Goal: Task Accomplishment & Management: Complete application form

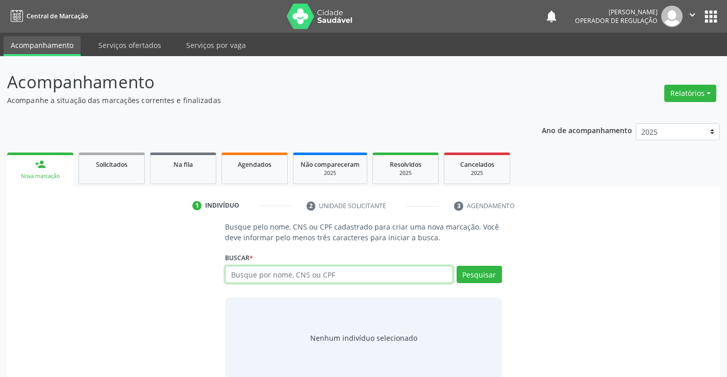
click at [356, 277] on input "text" at bounding box center [339, 274] width 228 height 17
type input "702402591554320"
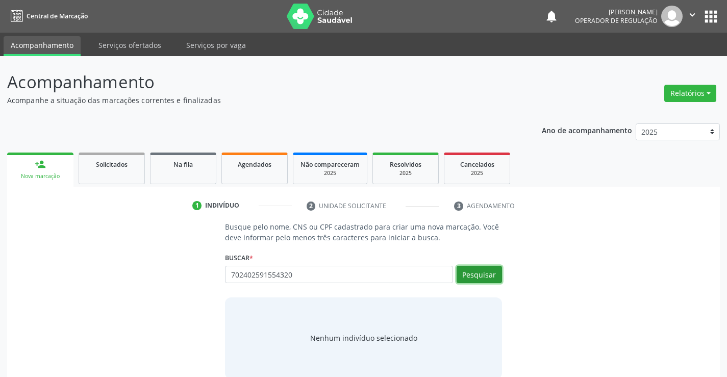
click at [483, 272] on button "Pesquisar" at bounding box center [479, 274] width 45 height 17
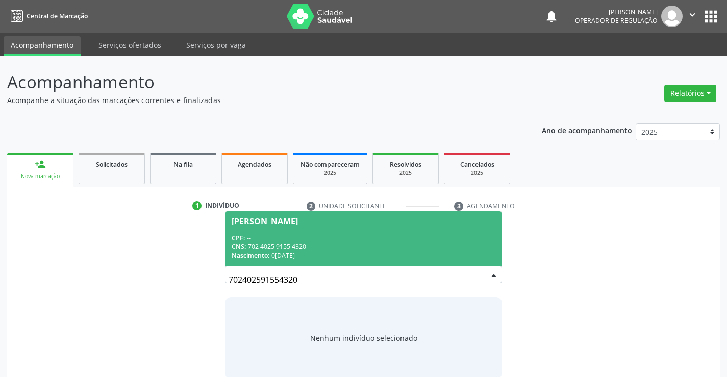
click at [275, 229] on span "[PERSON_NAME] CPF: -- CNS: 702 4025 9155 4320 Nascimento: 0[DATE]" at bounding box center [362, 238] width 275 height 55
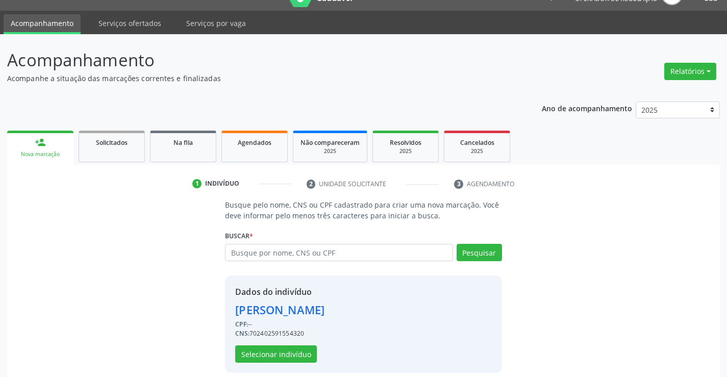
scroll to position [32, 0]
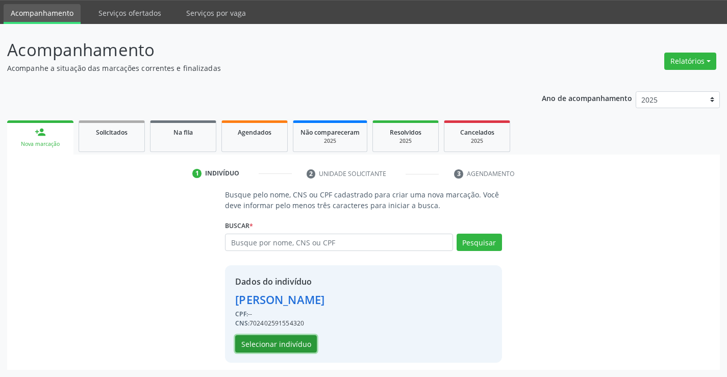
click at [258, 340] on button "Selecionar indivíduo" at bounding box center [276, 343] width 82 height 17
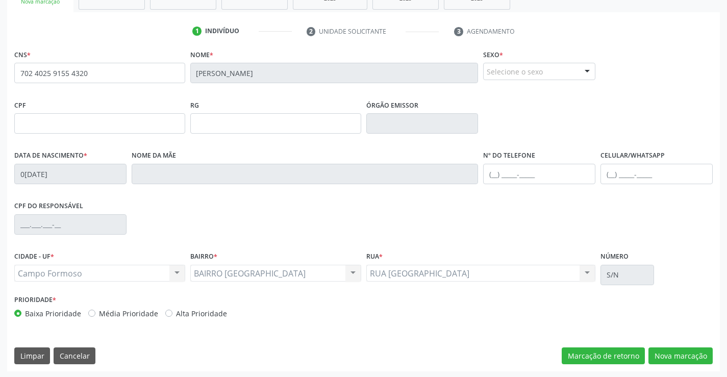
scroll to position [176, 0]
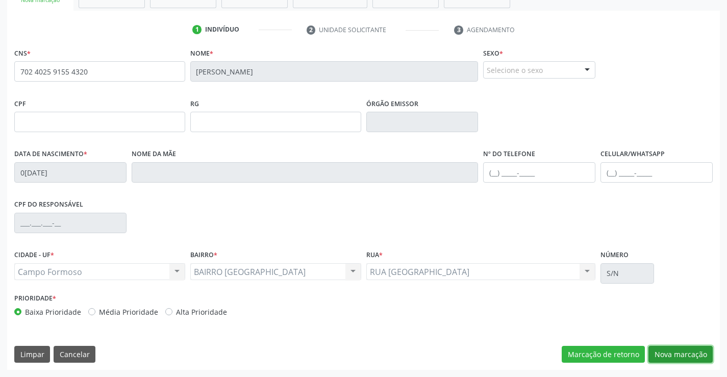
click at [678, 350] on button "Nova marcação" at bounding box center [680, 354] width 64 height 17
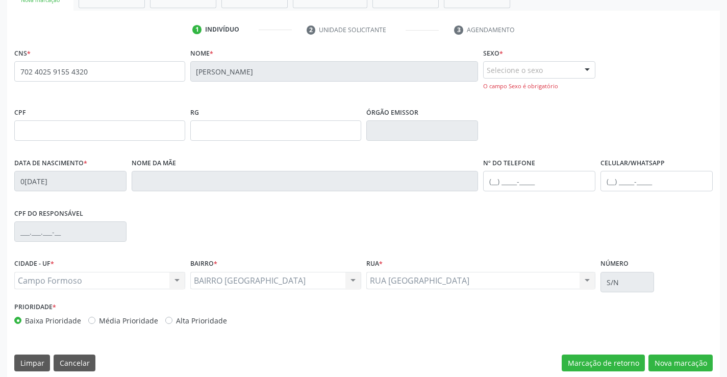
click at [546, 66] on div "Selecione o sexo" at bounding box center [539, 69] width 112 height 17
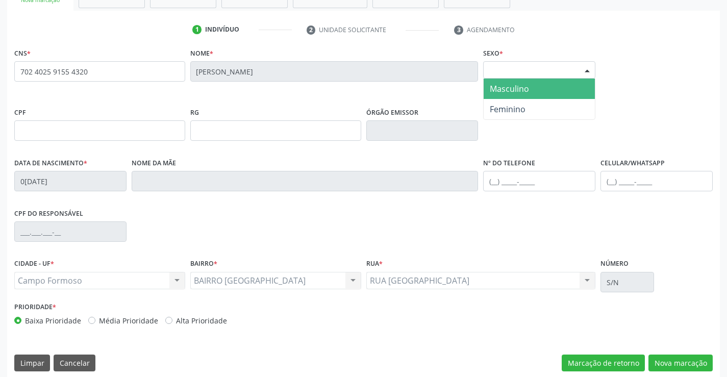
click at [526, 90] on span "Masculino" at bounding box center [509, 88] width 39 height 11
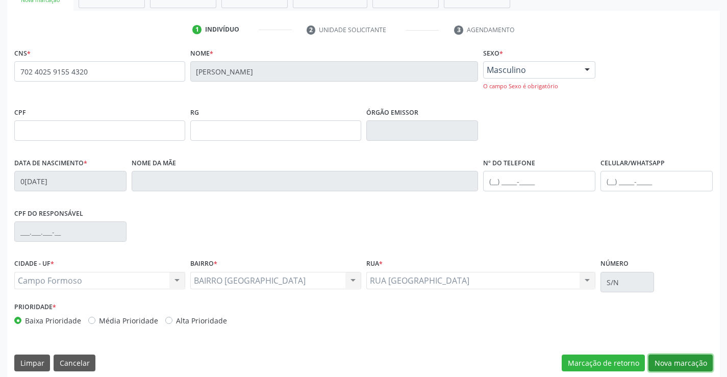
click at [680, 364] on button "Nova marcação" at bounding box center [680, 363] width 64 height 17
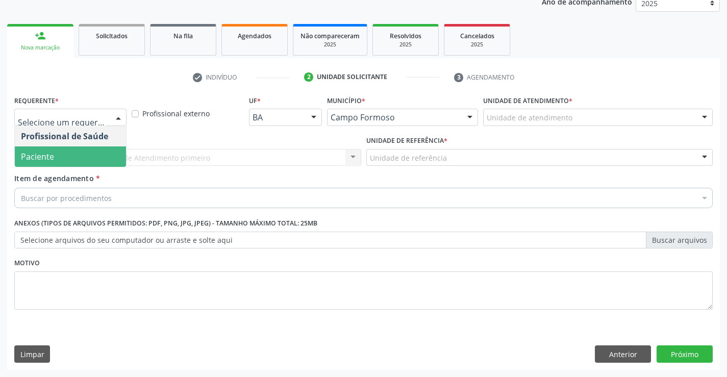
click at [83, 153] on span "Paciente" at bounding box center [70, 156] width 111 height 20
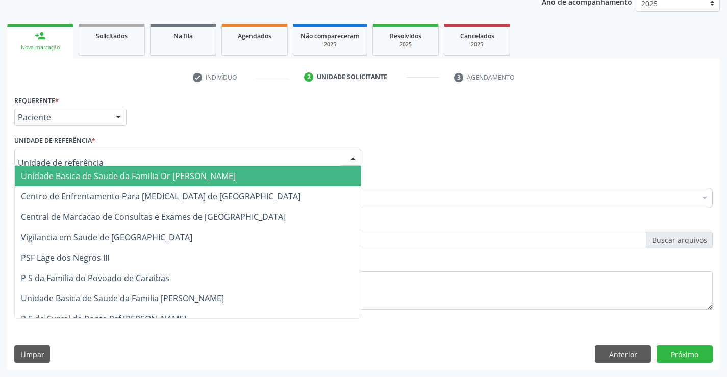
click at [88, 169] on span "Unidade Basica de Saude da Familia Dr [PERSON_NAME]" at bounding box center [188, 176] width 346 height 20
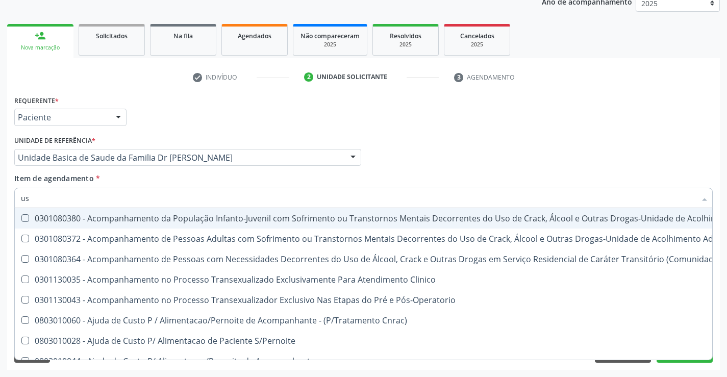
type input "usg"
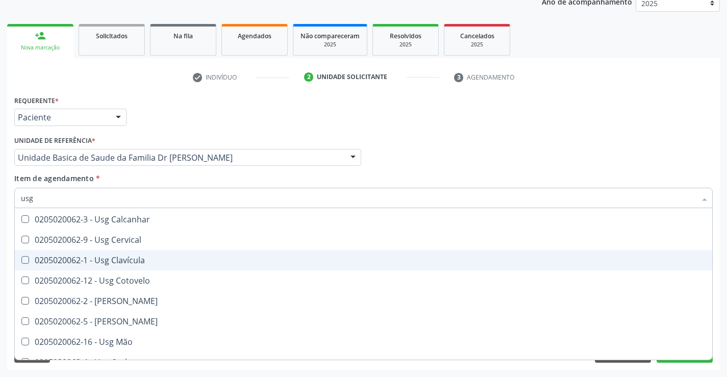
scroll to position [102, 0]
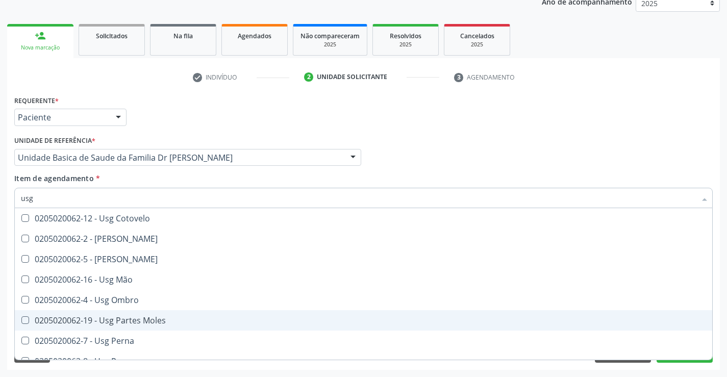
click at [171, 322] on div "0205020062-19 - Usg Partes Moles" at bounding box center [363, 320] width 685 height 8
checkbox Moles "true"
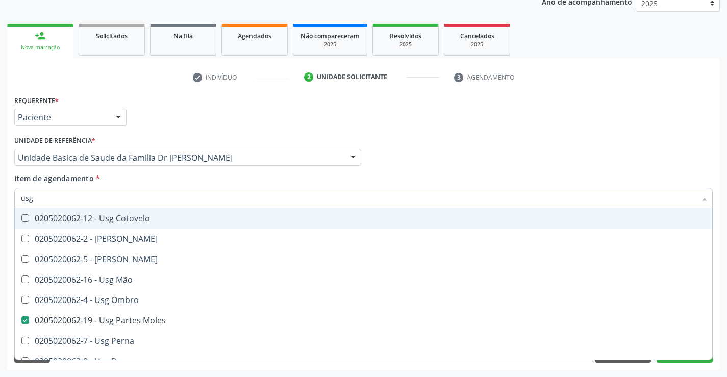
type input "usg"
click at [179, 180] on div "Item de agendamento * usg Desfazer seleção 0205020062-14 - Usg Axila 0205020062…" at bounding box center [363, 189] width 698 height 32
checkbox Braço "true"
checkbox Moles "false"
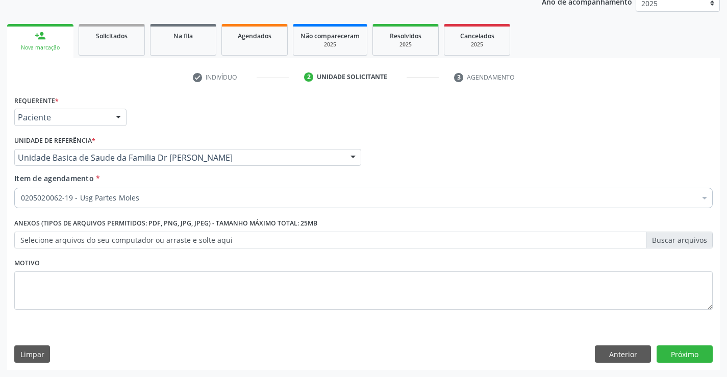
scroll to position [0, 0]
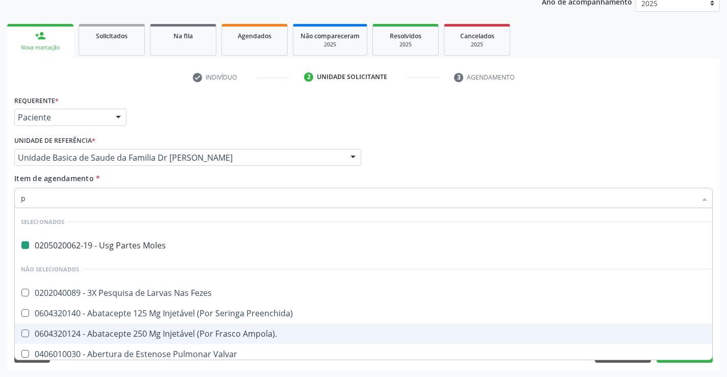
type input "pe"
checkbox Moles "false"
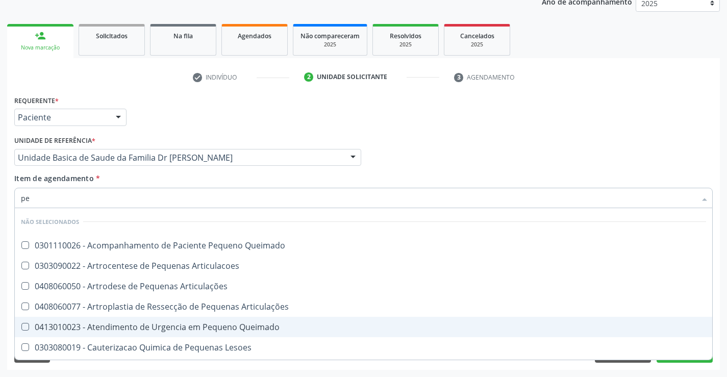
type input "p"
checkbox Queimado "true"
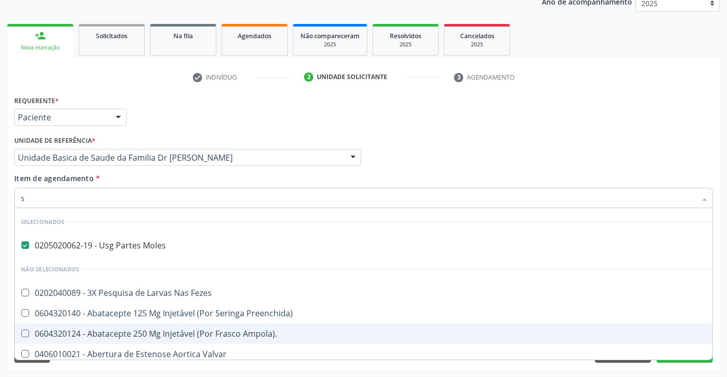
type input "se"
checkbox Moles "false"
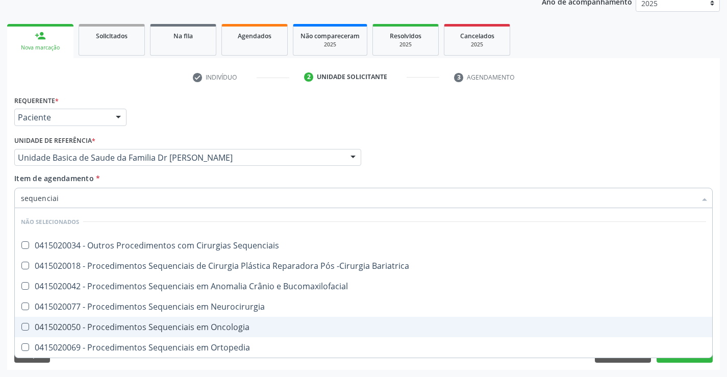
type input "sequenciais"
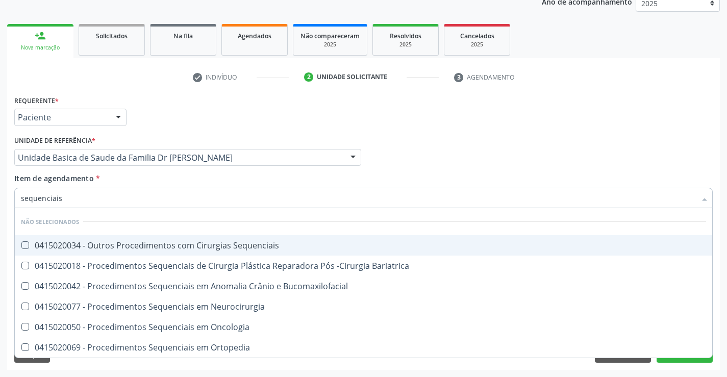
click at [214, 246] on div "0415020034 - Outros Procedimentos com Cirurgias Sequenciais" at bounding box center [363, 245] width 685 height 8
checkbox Sequenciais "true"
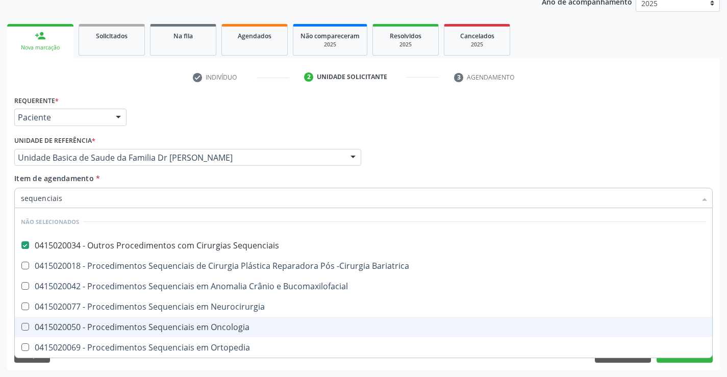
click at [719, 320] on div "Requerente * Paciente Profissional de Saúde Paciente Nenhum resultado encontrad…" at bounding box center [363, 231] width 713 height 277
checkbox Bariatrica "true"
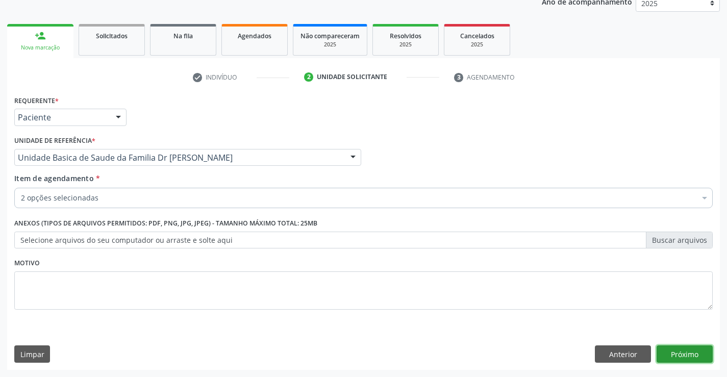
click at [677, 349] on button "Próximo" at bounding box center [685, 353] width 56 height 17
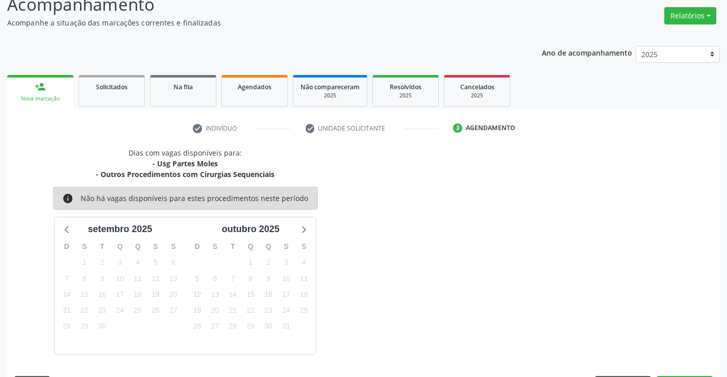
scroll to position [108, 0]
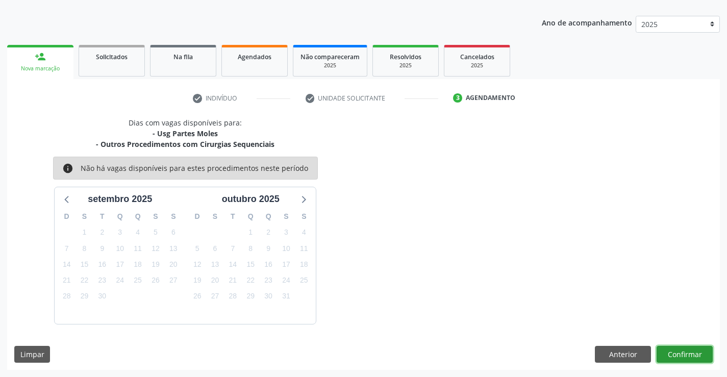
click at [676, 349] on button "Confirmar" at bounding box center [685, 354] width 56 height 17
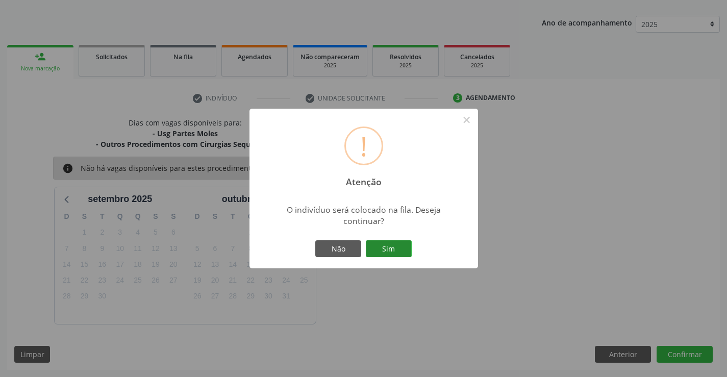
click at [388, 246] on button "Sim" at bounding box center [389, 248] width 46 height 17
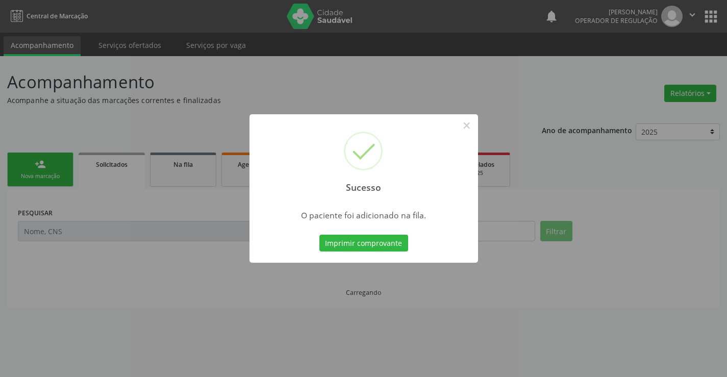
scroll to position [0, 0]
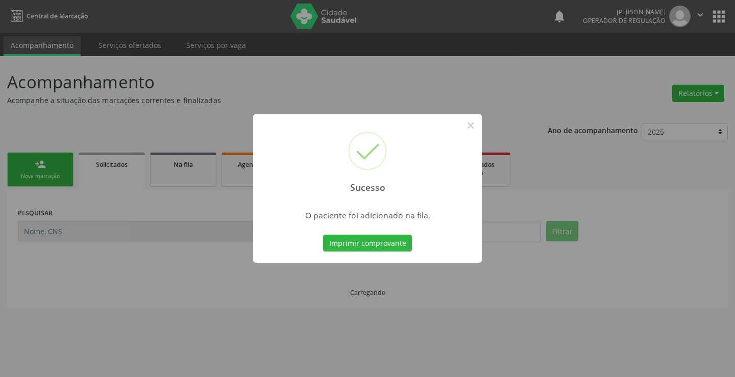
click at [388, 246] on button "Imprimir comprovante" at bounding box center [367, 243] width 89 height 17
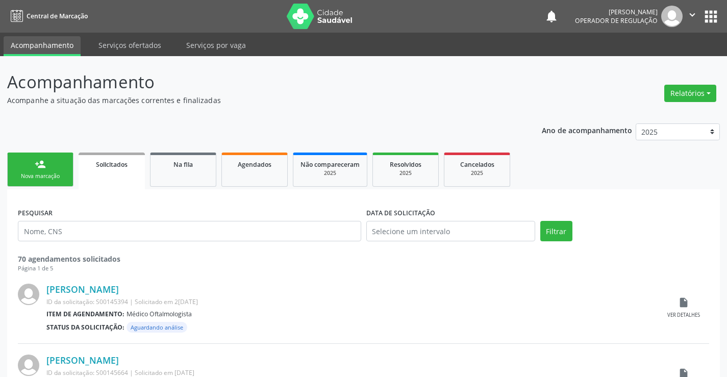
click at [45, 168] on div "person_add" at bounding box center [40, 164] width 11 height 11
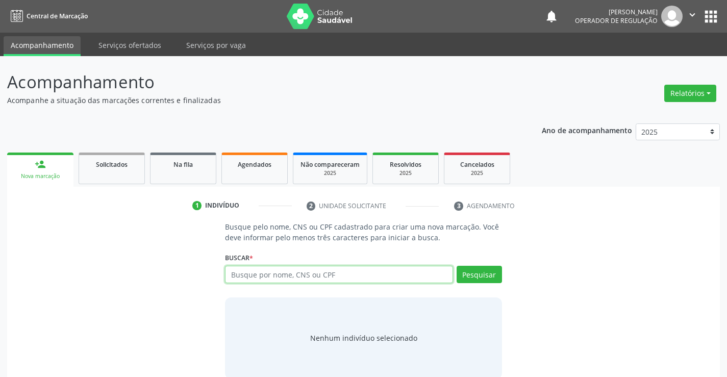
click at [321, 271] on input "text" at bounding box center [339, 274] width 228 height 17
click at [191, 166] on span "Na fila" at bounding box center [182, 164] width 19 height 9
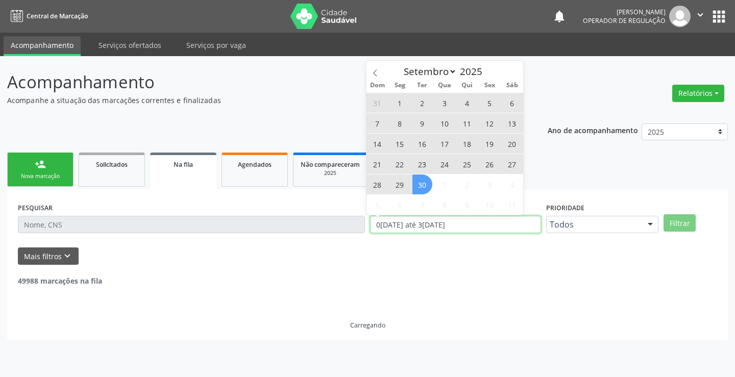
click at [353, 228] on div "PESQUISAR DATA DE SOLICITAÇÃO 01[DATE]té 30[DATE] Prioridade Todos Todos Baixa …" at bounding box center [367, 220] width 704 height 40
type input "2023"
select select "0"
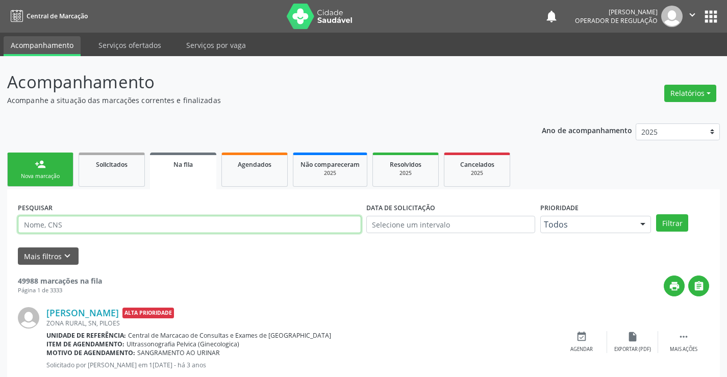
click at [170, 231] on input "text" at bounding box center [189, 224] width 343 height 17
type input "704803001920440"
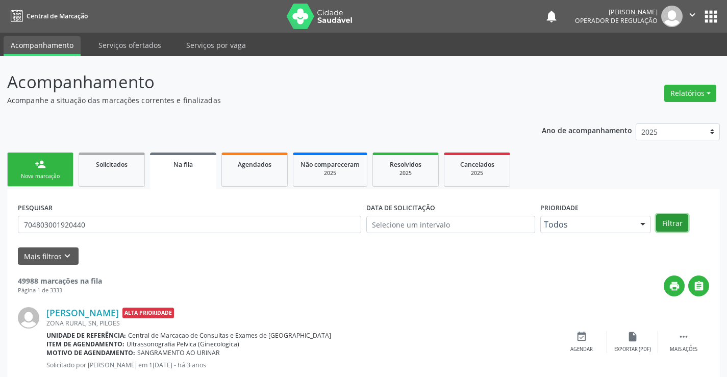
click at [671, 216] on button "Filtrar" at bounding box center [672, 222] width 32 height 17
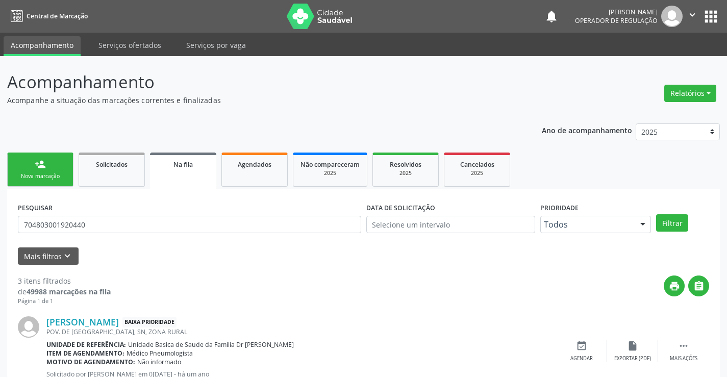
click at [38, 169] on div "person_add" at bounding box center [40, 164] width 11 height 11
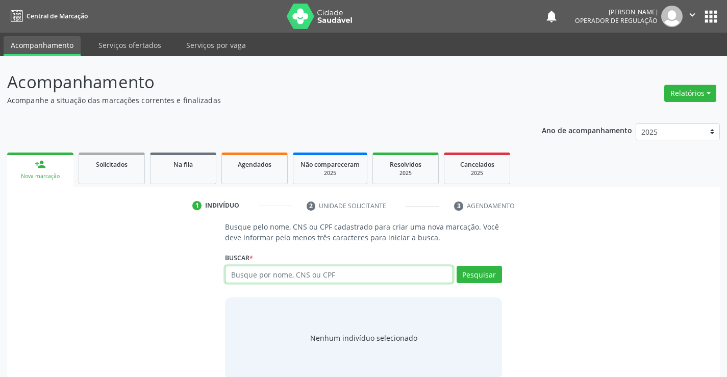
click at [331, 276] on input "text" at bounding box center [339, 274] width 228 height 17
type input "702002388369585"
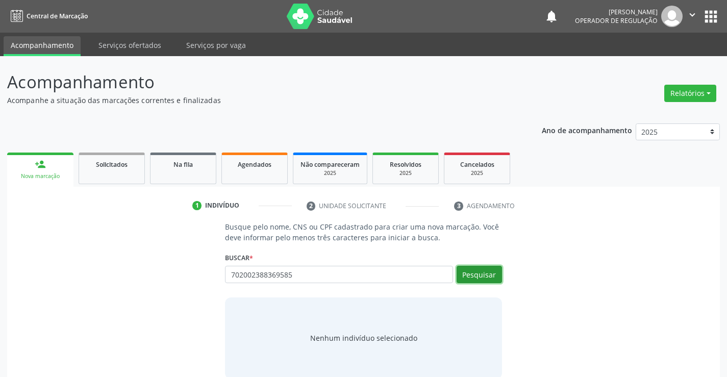
click at [480, 272] on button "Pesquisar" at bounding box center [479, 274] width 45 height 17
type input "702002388369585"
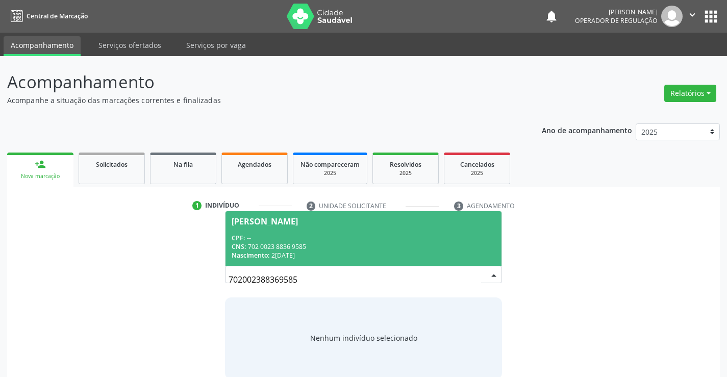
click at [335, 232] on span "[PERSON_NAME] CPF: -- CNS: 702 0023 8836 9585 Nascimento: 2[DATE]" at bounding box center [362, 238] width 275 height 55
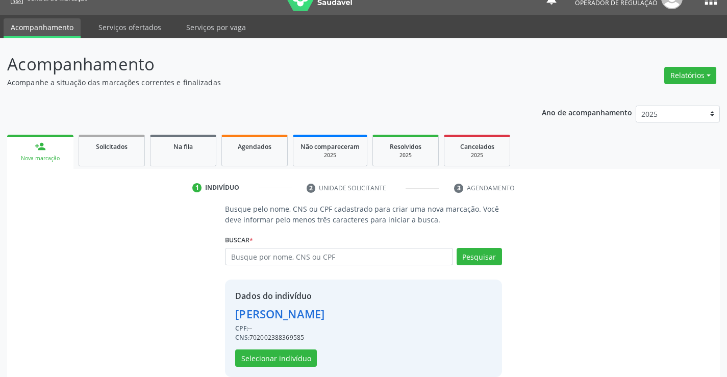
scroll to position [32, 0]
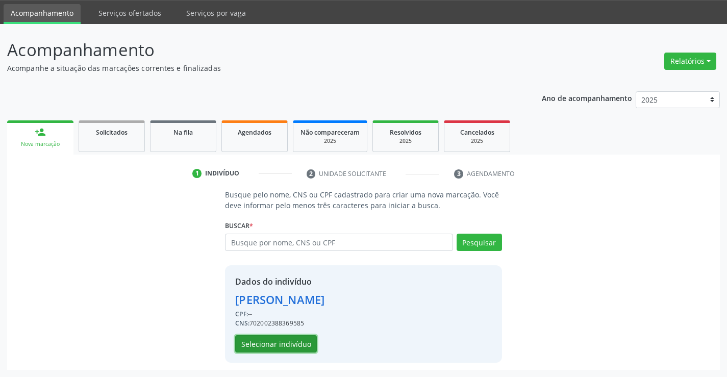
click at [266, 345] on button "Selecionar indivíduo" at bounding box center [276, 343] width 82 height 17
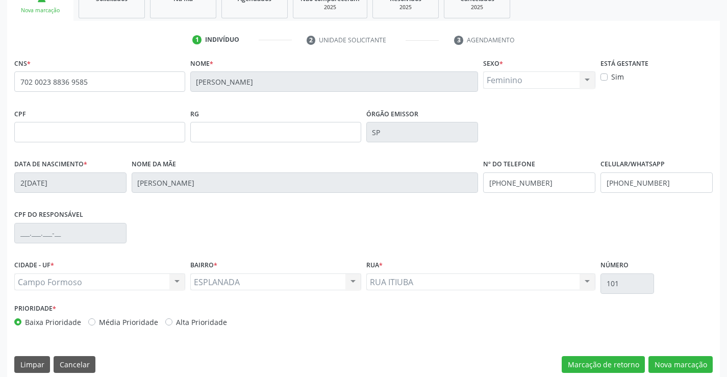
scroll to position [176, 0]
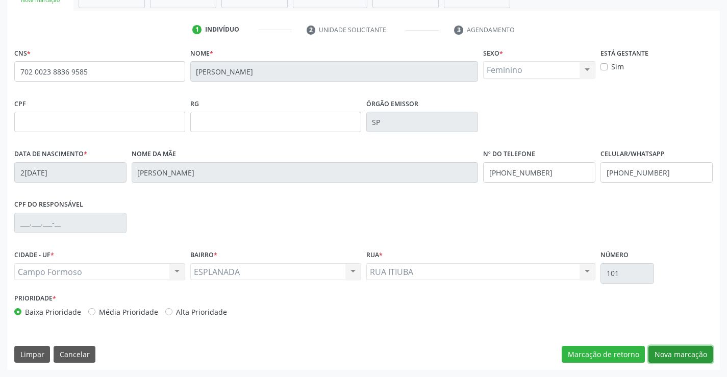
click at [674, 354] on button "Nova marcação" at bounding box center [680, 354] width 64 height 17
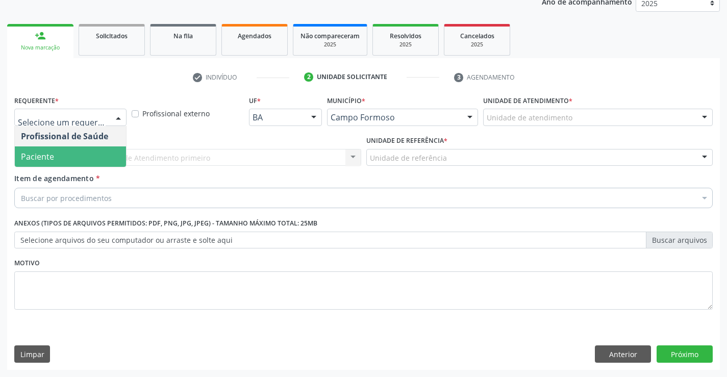
click at [58, 155] on span "Paciente" at bounding box center [70, 156] width 111 height 20
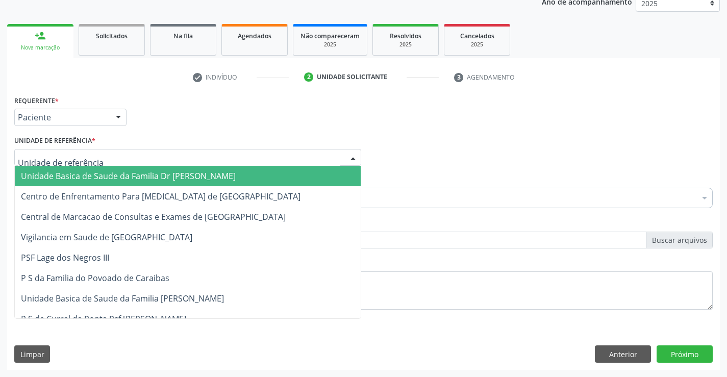
click at [67, 152] on div at bounding box center [187, 157] width 347 height 17
click at [123, 174] on span "Unidade Basica de Saude da Familia Dr [PERSON_NAME]" at bounding box center [128, 175] width 215 height 11
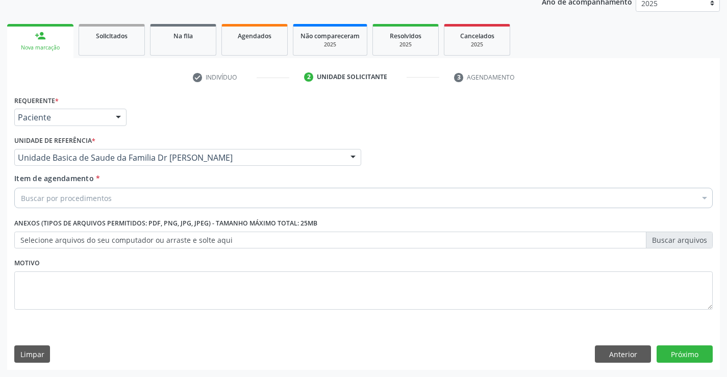
click at [116, 198] on div "Buscar por procedimentos" at bounding box center [363, 198] width 698 height 20
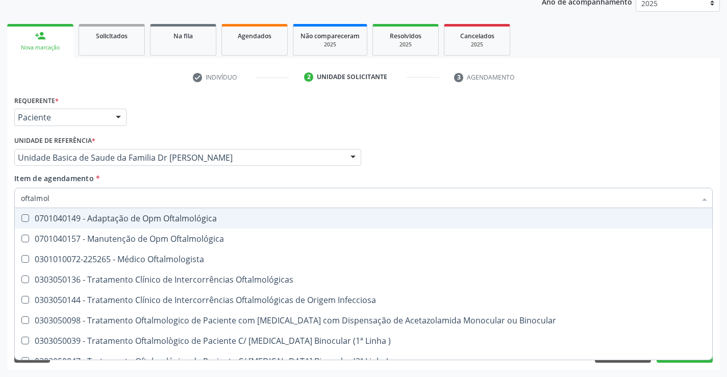
type input "oftalmolo"
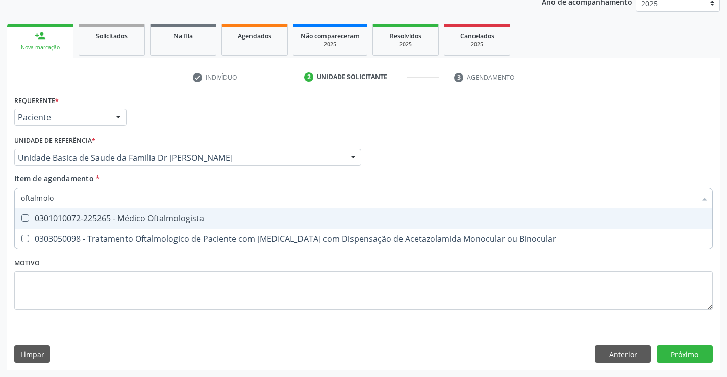
click at [169, 219] on div "0301010072-225265 - Médico Oftalmologista" at bounding box center [363, 218] width 685 height 8
checkbox Oftalmologista "true"
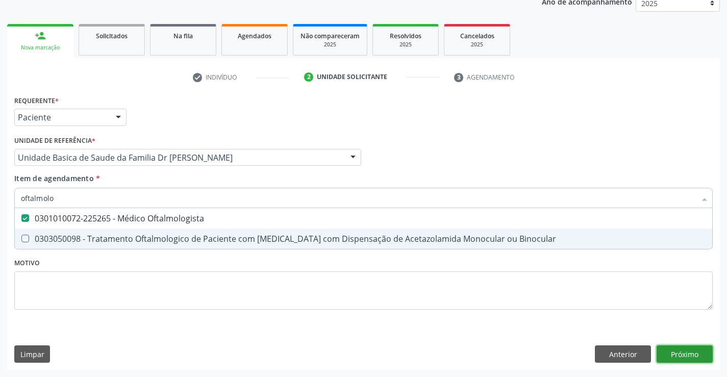
click at [692, 353] on div "Requerente * Paciente Profissional de Saúde Paciente Nenhum resultado encontrad…" at bounding box center [363, 231] width 713 height 277
checkbox Binocular "true"
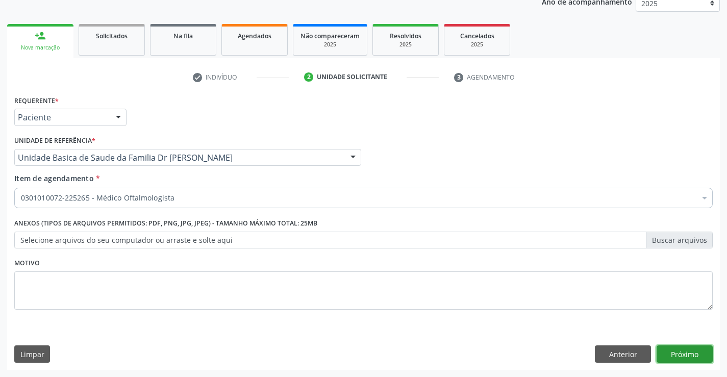
click at [692, 353] on button "Próximo" at bounding box center [685, 353] width 56 height 17
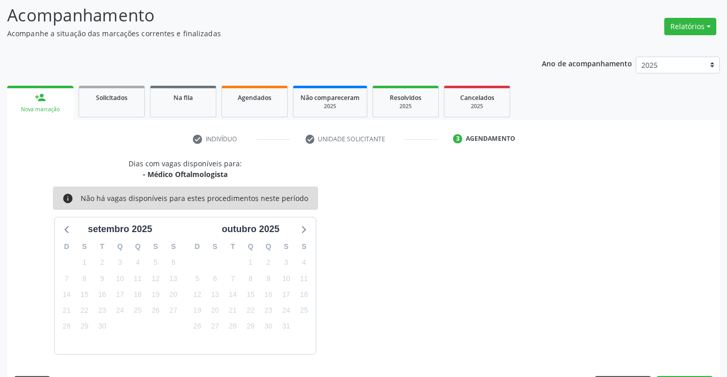
scroll to position [97, 0]
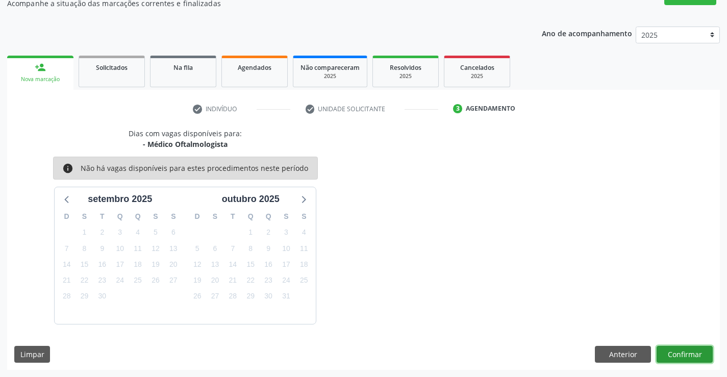
click at [692, 353] on button "Confirmar" at bounding box center [685, 354] width 56 height 17
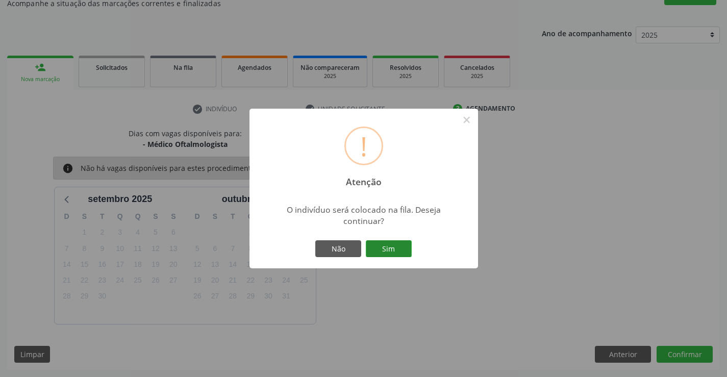
click at [384, 247] on button "Sim" at bounding box center [389, 248] width 46 height 17
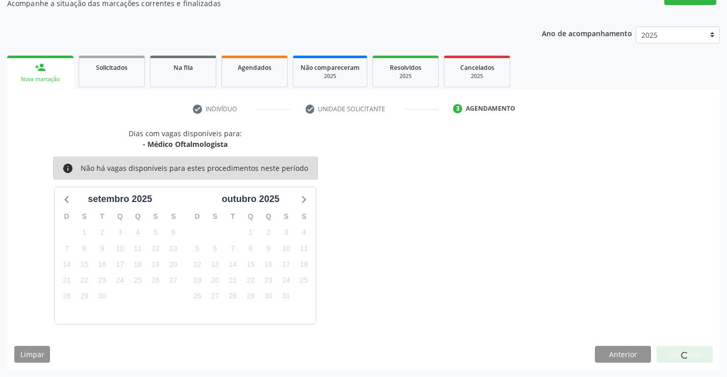
scroll to position [0, 0]
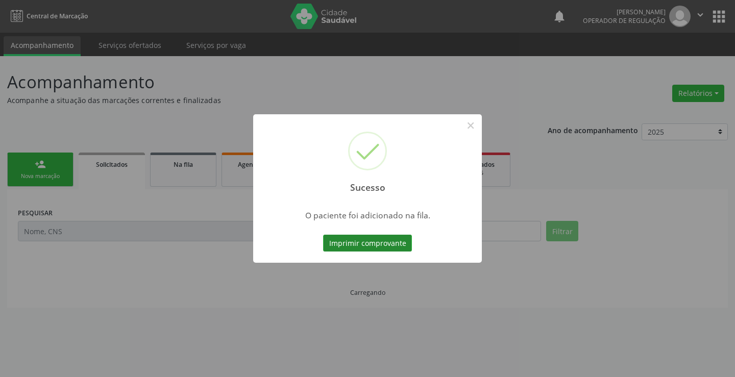
click at [368, 240] on button "Imprimir comprovante" at bounding box center [367, 243] width 89 height 17
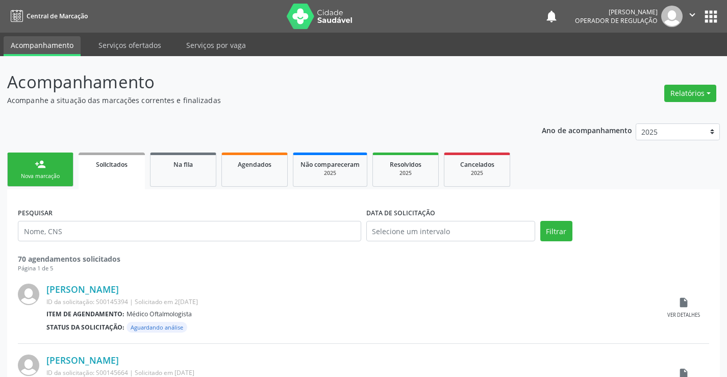
click at [48, 173] on div "Nova marcação" at bounding box center [40, 176] width 51 height 8
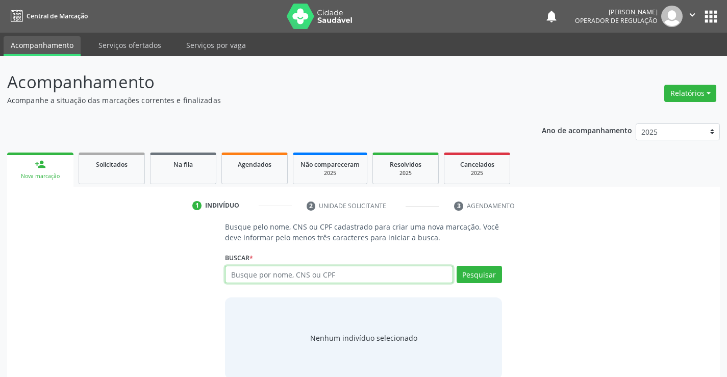
click at [369, 277] on input "text" at bounding box center [339, 274] width 228 height 17
type input "706201787391770"
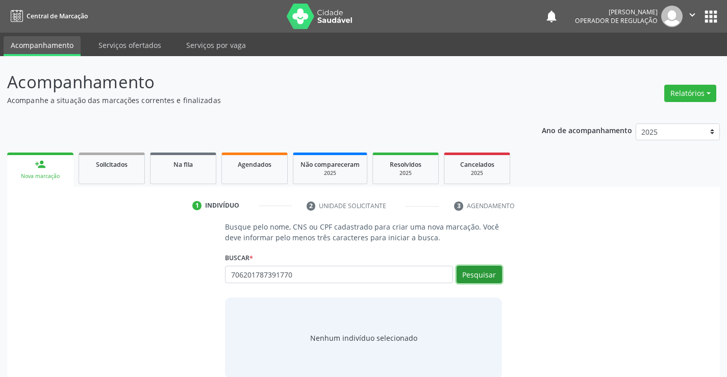
click at [481, 275] on button "Pesquisar" at bounding box center [479, 274] width 45 height 17
type input "706201787391770"
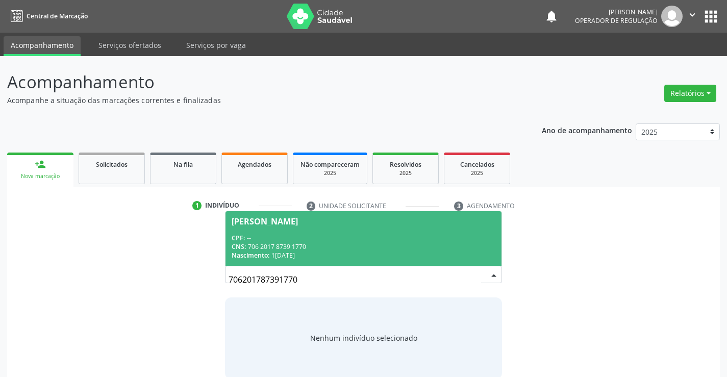
click at [320, 228] on span "[PERSON_NAME] CPF: -- CNS: 706 2017 8739 1770 Nascimento: 18[DATE]" at bounding box center [362, 238] width 275 height 55
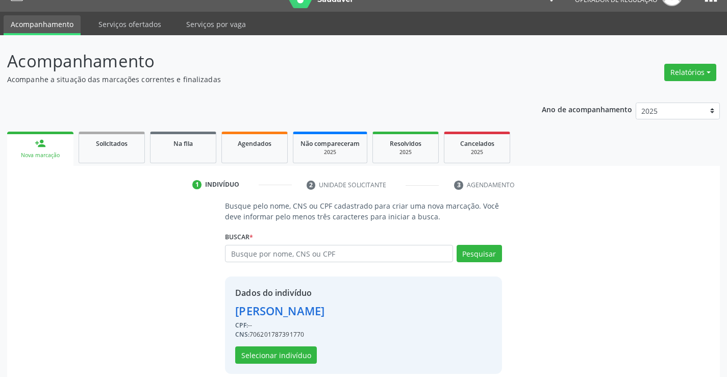
scroll to position [32, 0]
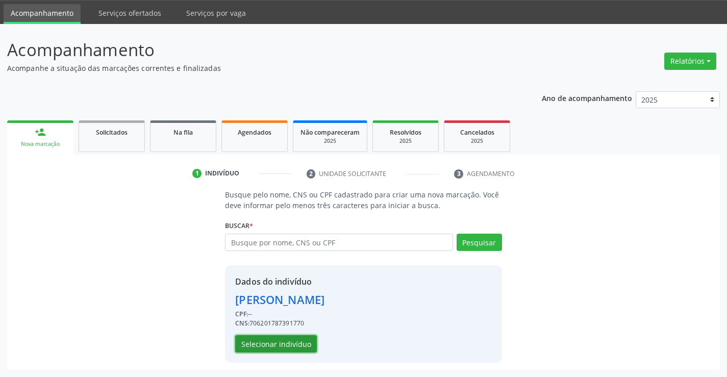
click at [270, 340] on button "Selecionar indivíduo" at bounding box center [276, 343] width 82 height 17
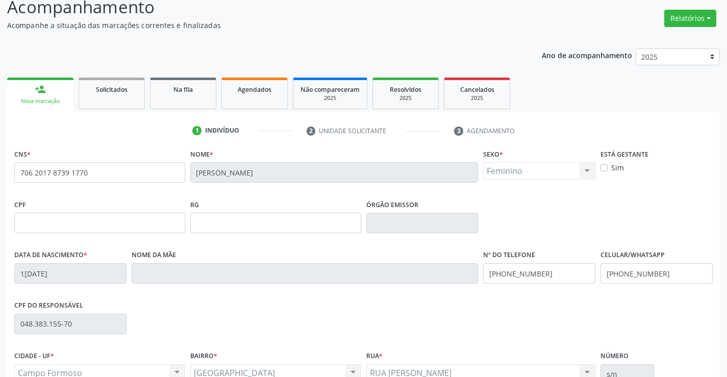
scroll to position [176, 0]
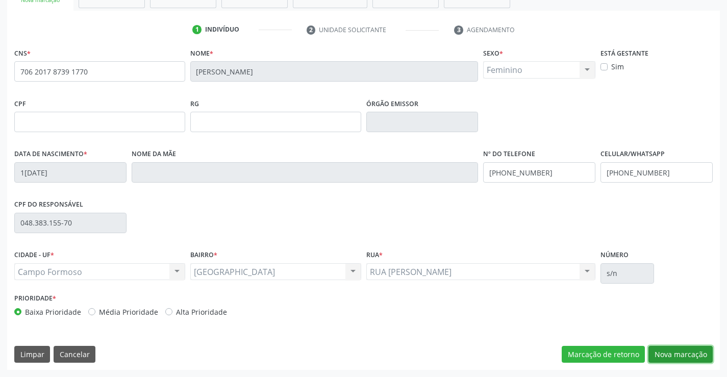
click at [671, 354] on button "Nova marcação" at bounding box center [680, 354] width 64 height 17
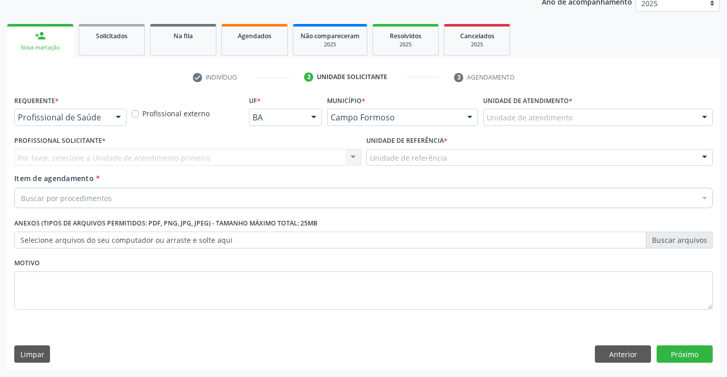
scroll to position [129, 0]
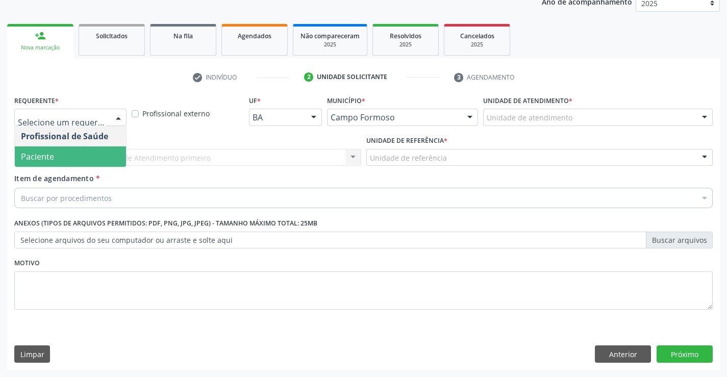
click at [53, 157] on span "Paciente" at bounding box center [37, 156] width 33 height 11
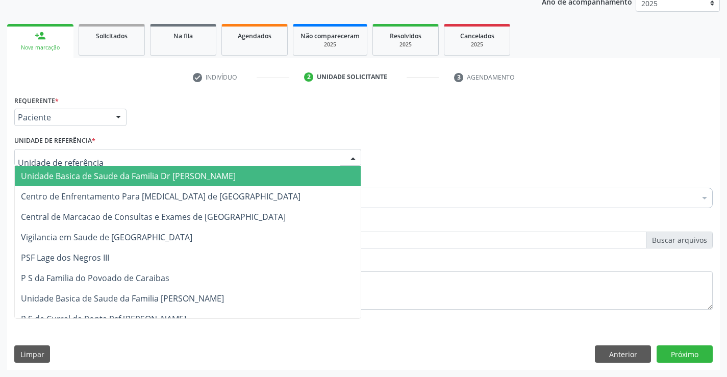
click at [82, 177] on span "Unidade Basica de Saude da Familia Dr [PERSON_NAME]" at bounding box center [128, 175] width 215 height 11
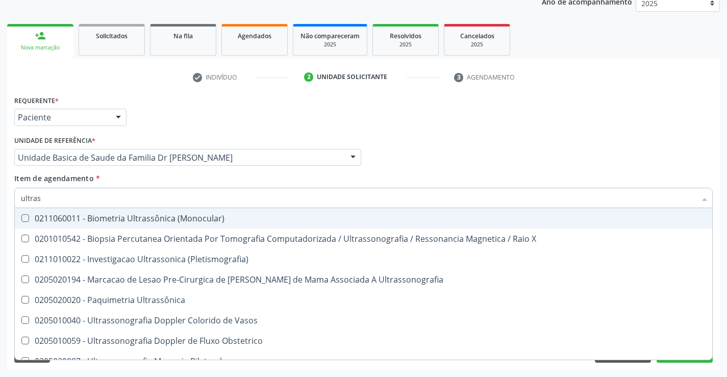
type input "ultrass"
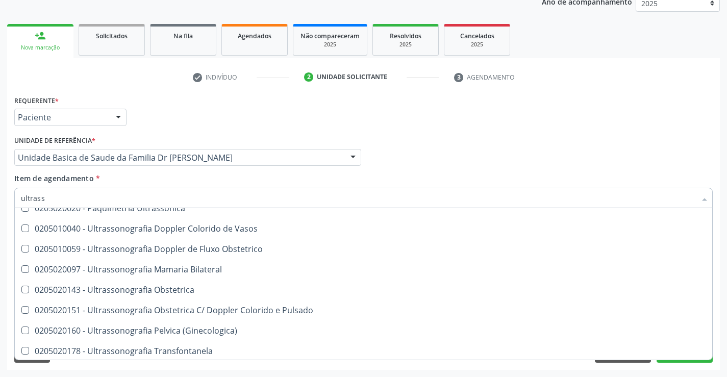
scroll to position [102, 0]
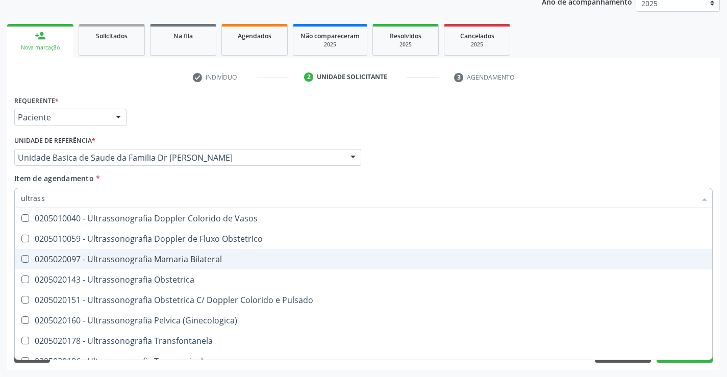
click at [223, 257] on div "0205020097 - Ultrassonografia Mamaria Bilateral" at bounding box center [363, 259] width 685 height 8
checkbox Bilateral "true"
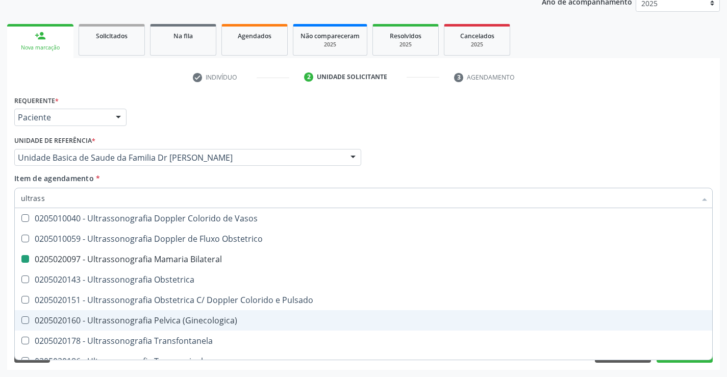
click at [721, 310] on div "Acompanhamento Acompanhe a situação das marcações correntes e finalizadas Relat…" at bounding box center [363, 152] width 727 height 449
checkbox X "true"
checkbox Bilateral "false"
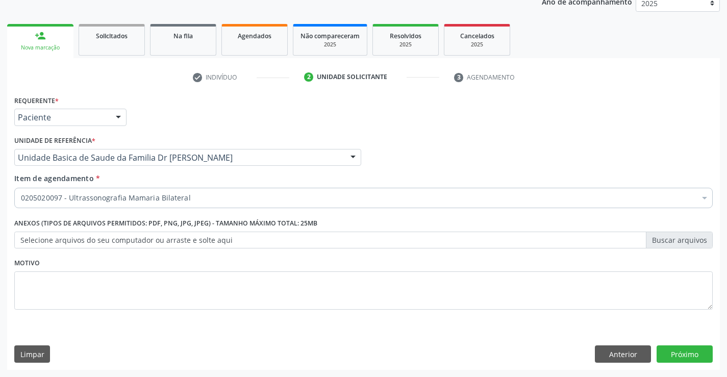
scroll to position [0, 0]
click at [681, 353] on button "Próximo" at bounding box center [685, 353] width 56 height 17
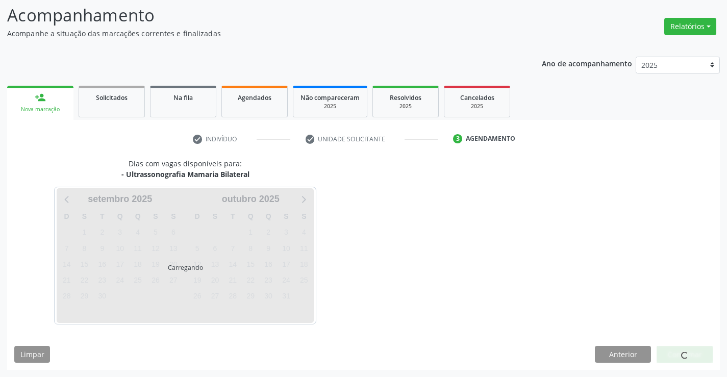
scroll to position [67, 0]
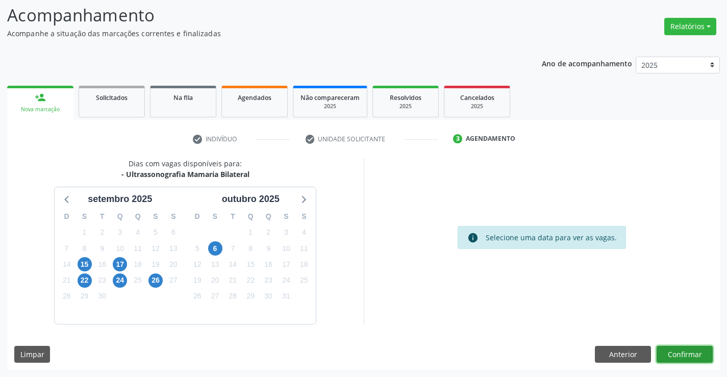
click at [681, 353] on button "Confirmar" at bounding box center [685, 354] width 56 height 17
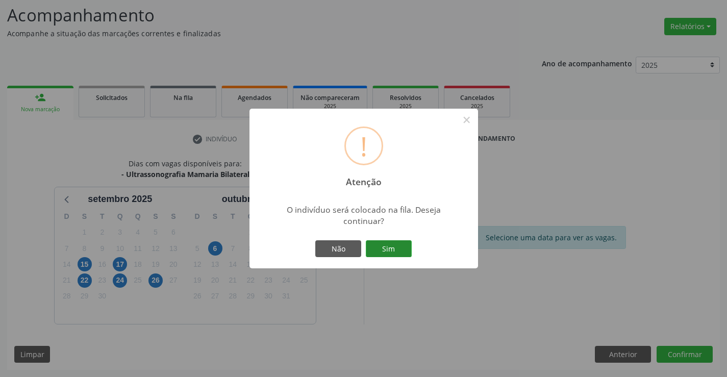
click at [382, 248] on button "Sim" at bounding box center [389, 248] width 46 height 17
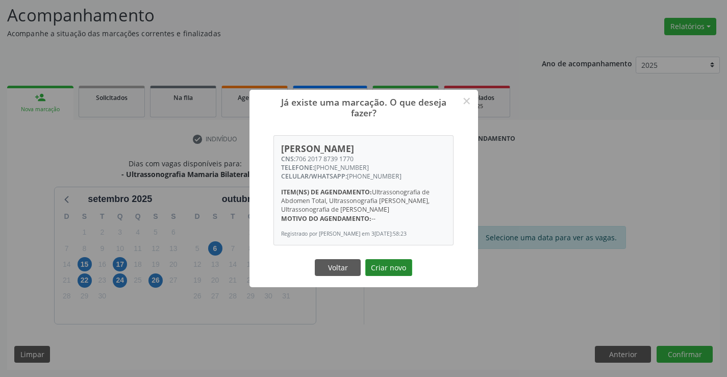
click at [383, 272] on button "Criar novo" at bounding box center [388, 267] width 47 height 17
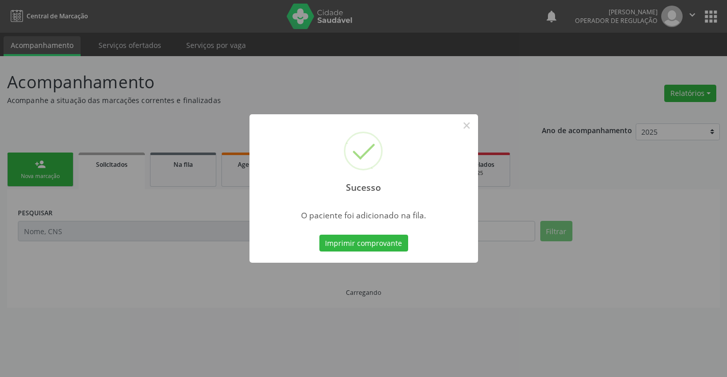
scroll to position [0, 0]
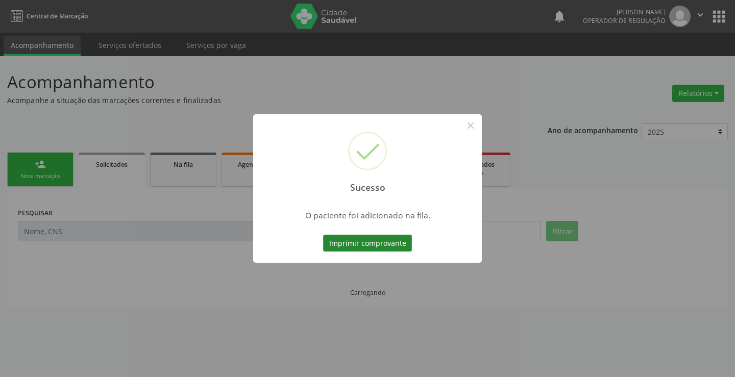
click at [374, 238] on button "Imprimir comprovante" at bounding box center [367, 243] width 89 height 17
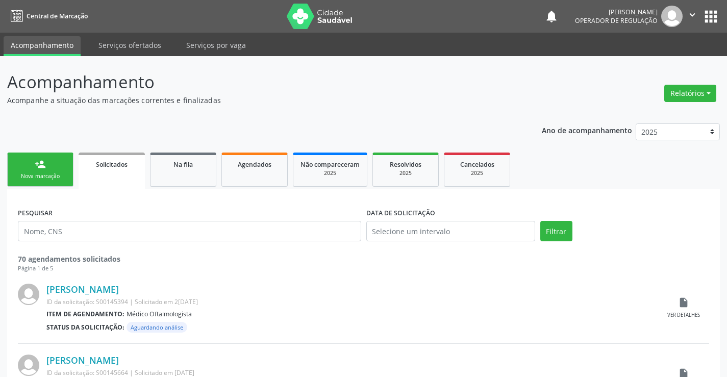
click at [34, 160] on link "person_add Nova marcação" at bounding box center [40, 170] width 66 height 34
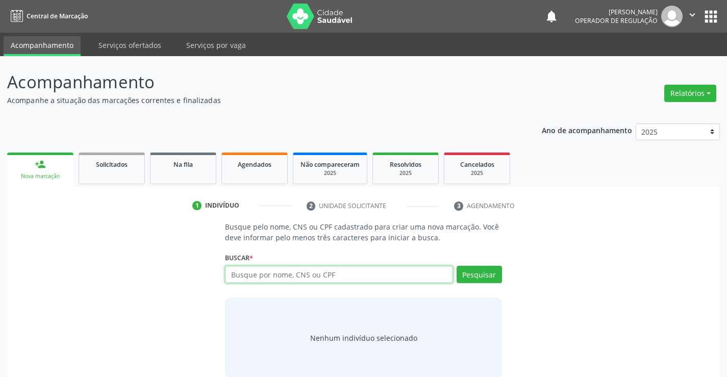
click at [342, 274] on input "text" at bounding box center [339, 274] width 228 height 17
type input "709600641433878"
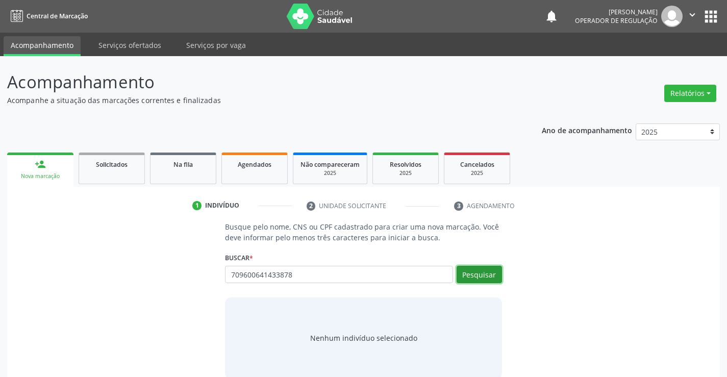
click at [476, 272] on button "Pesquisar" at bounding box center [479, 274] width 45 height 17
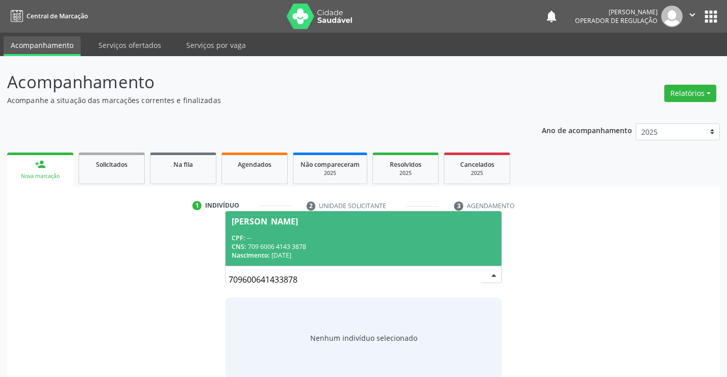
click at [343, 237] on div "CPF: --" at bounding box center [363, 238] width 263 height 9
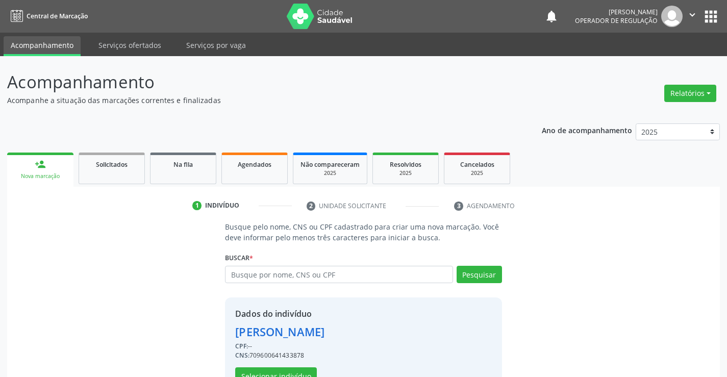
scroll to position [32, 0]
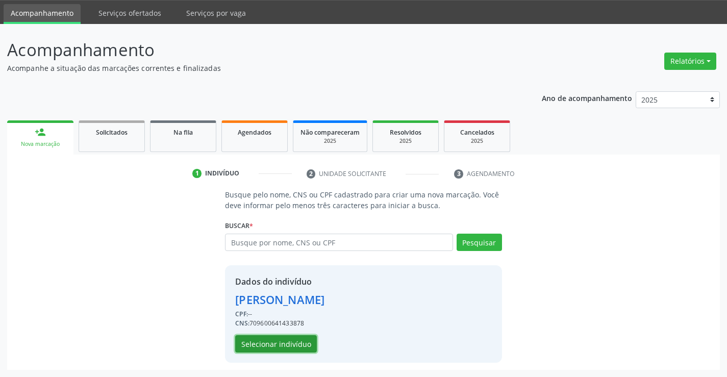
click at [270, 343] on button "Selecionar indivíduo" at bounding box center [276, 343] width 82 height 17
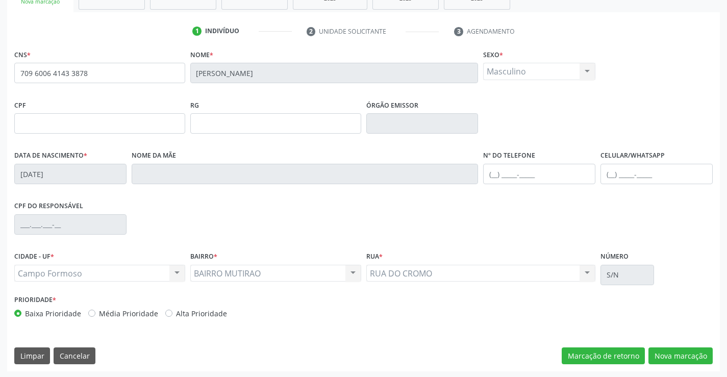
scroll to position [176, 0]
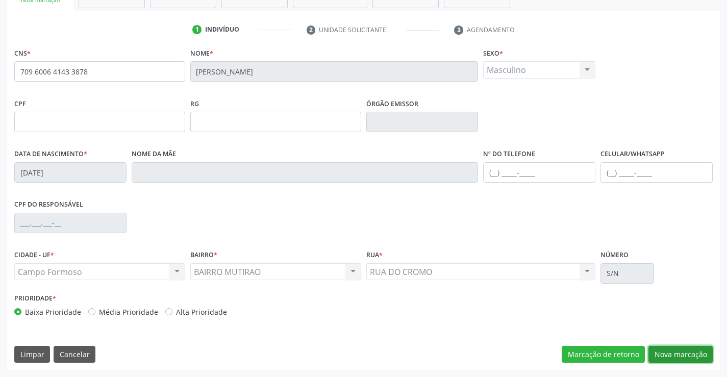
click at [693, 354] on button "Nova marcação" at bounding box center [680, 354] width 64 height 17
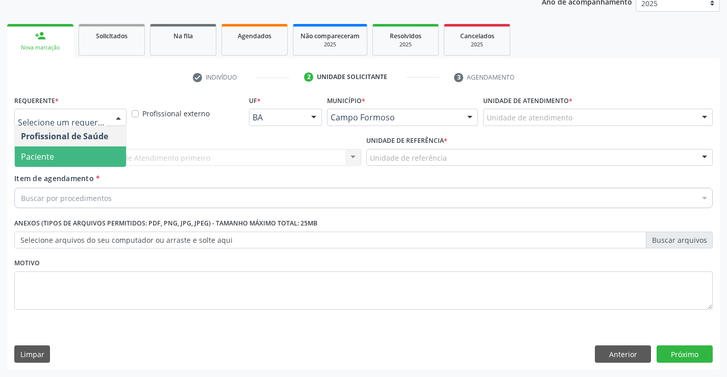
click at [82, 162] on span "Paciente" at bounding box center [70, 156] width 111 height 20
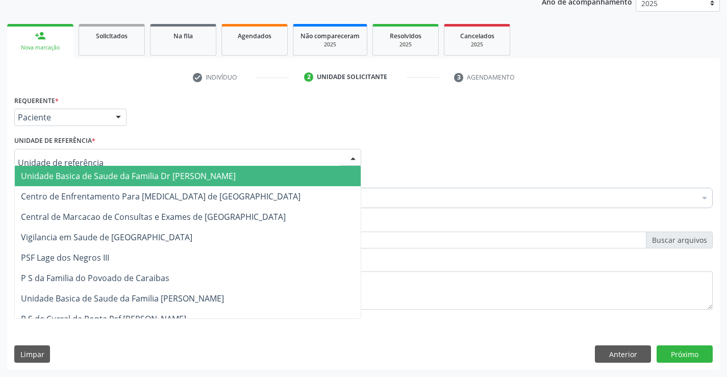
click at [101, 174] on span "Unidade Basica de Saude da Familia Dr [PERSON_NAME]" at bounding box center [128, 175] width 215 height 11
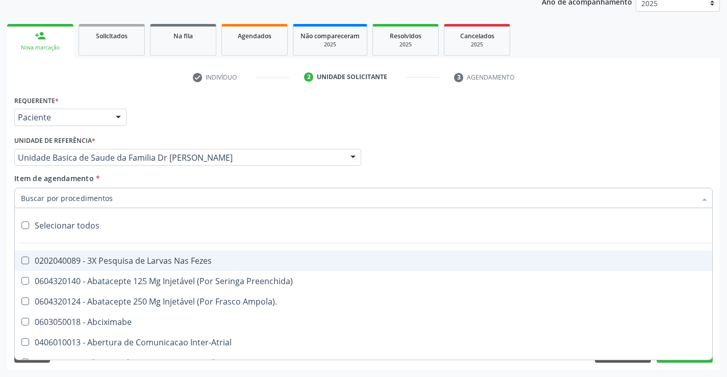
click at [109, 198] on input "Item de agendamento *" at bounding box center [358, 198] width 675 height 20
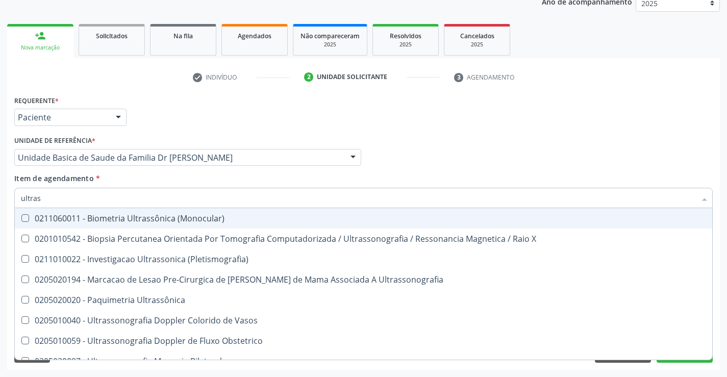
type input "ultrass"
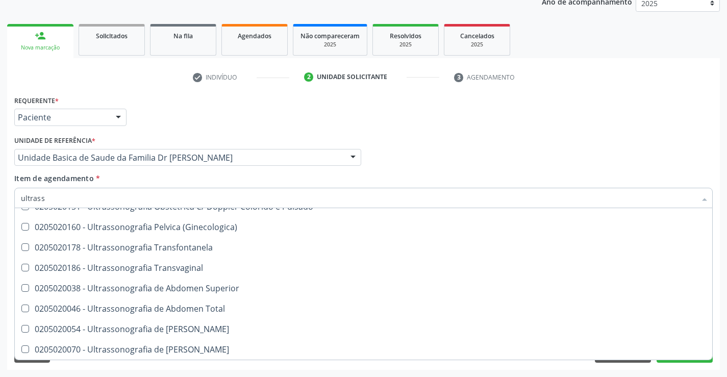
scroll to position [204, 0]
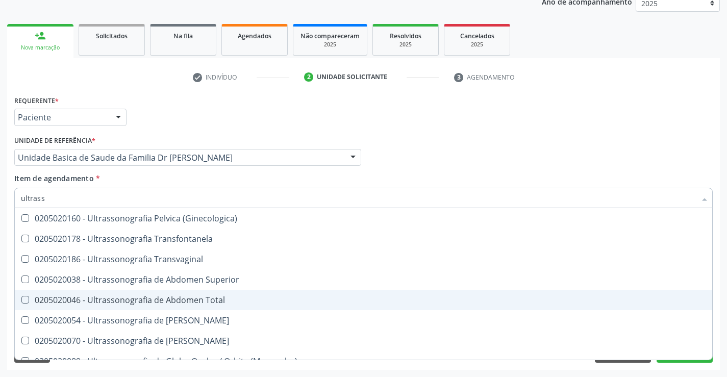
click at [228, 298] on div "0205020046 - Ultrassonografia de Abdomen Total" at bounding box center [363, 300] width 685 height 8
checkbox Total "true"
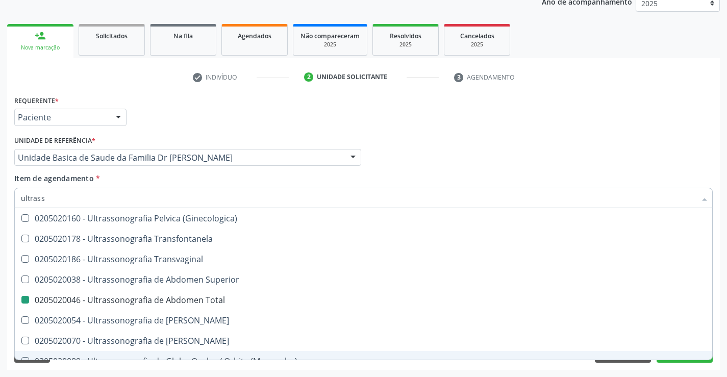
click at [722, 330] on div "Acompanhamento Acompanhe a situação das marcações correntes e finalizadas Relat…" at bounding box center [363, 152] width 727 height 449
checkbox X "true"
checkbox Total "false"
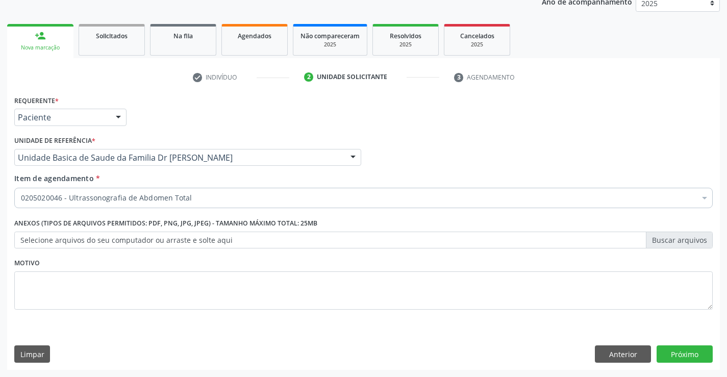
scroll to position [0, 0]
click at [675, 353] on button "Próximo" at bounding box center [685, 353] width 56 height 17
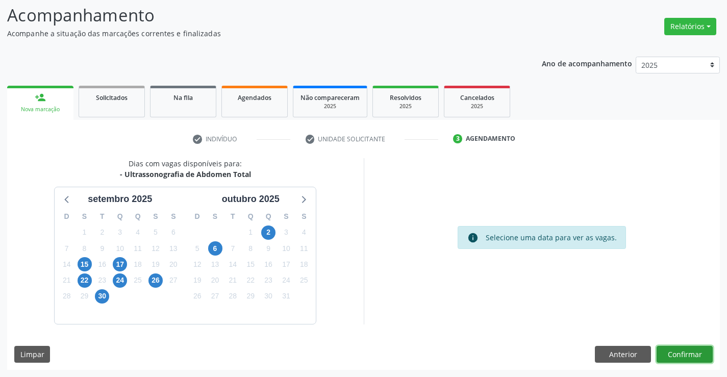
click at [675, 353] on button "Confirmar" at bounding box center [685, 354] width 56 height 17
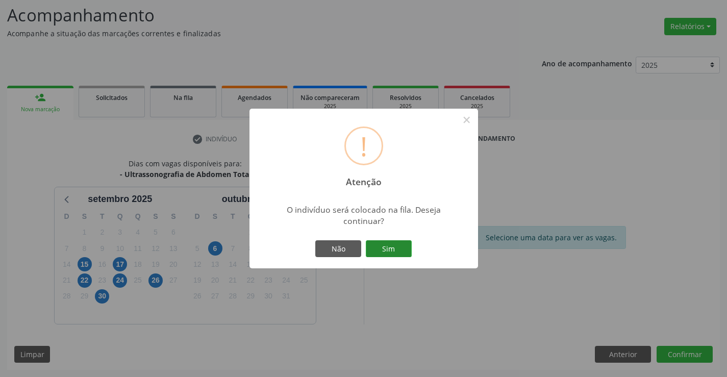
click at [382, 249] on button "Sim" at bounding box center [389, 248] width 46 height 17
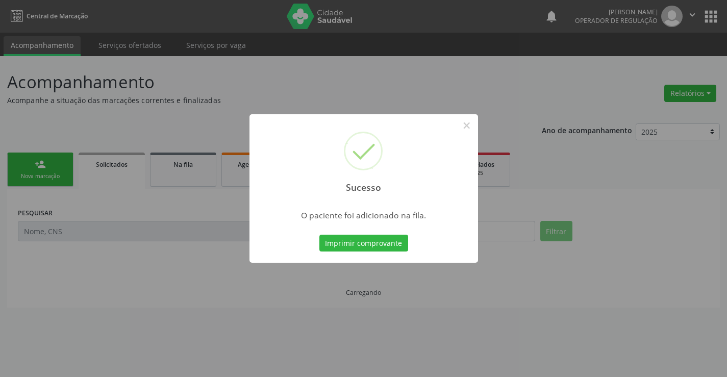
scroll to position [0, 0]
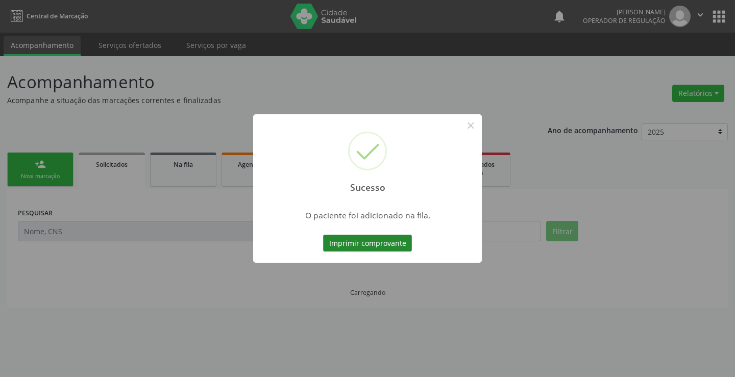
click at [381, 241] on button "Imprimir comprovante" at bounding box center [367, 243] width 89 height 17
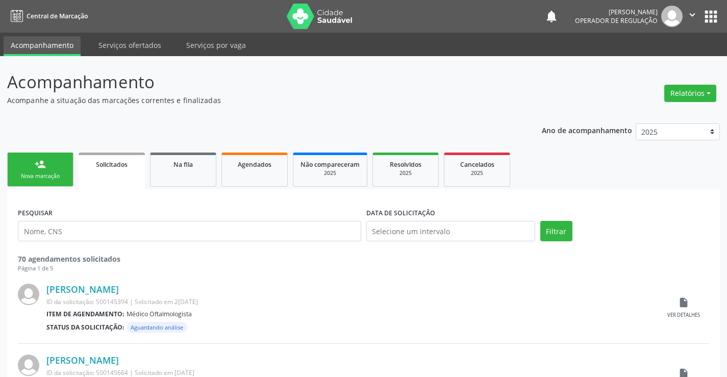
click at [36, 162] on div "person_add" at bounding box center [40, 164] width 11 height 11
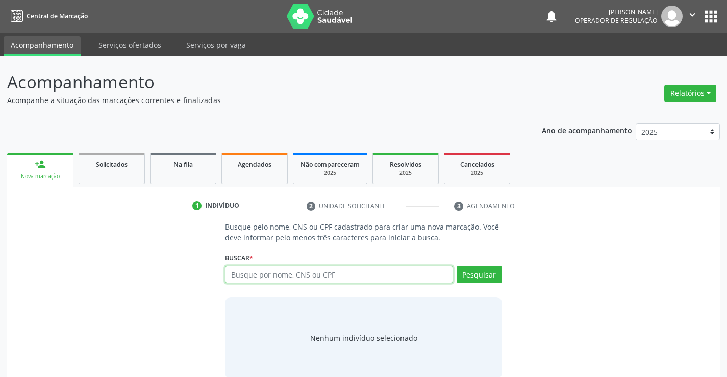
click at [335, 280] on input "text" at bounding box center [339, 274] width 228 height 17
type input "700000955223304"
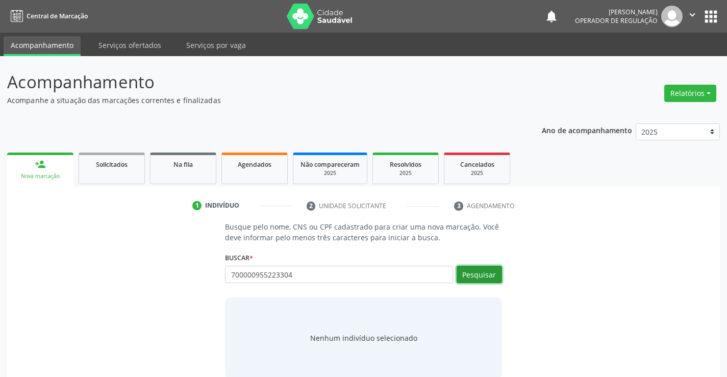
click at [485, 272] on button "Pesquisar" at bounding box center [479, 274] width 45 height 17
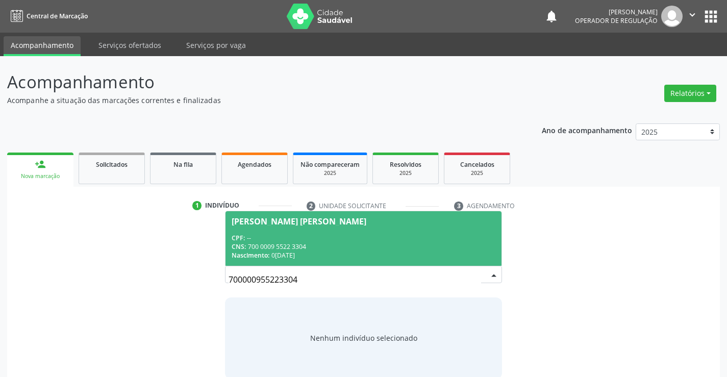
click at [300, 228] on span "[PERSON_NAME] [PERSON_NAME] CPF: -- CNS: 700 0009 5522 3304 Nascimento: 0[DATE]" at bounding box center [362, 238] width 275 height 55
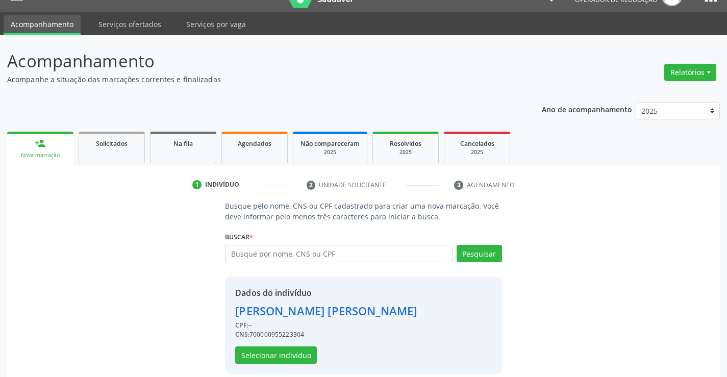
scroll to position [32, 0]
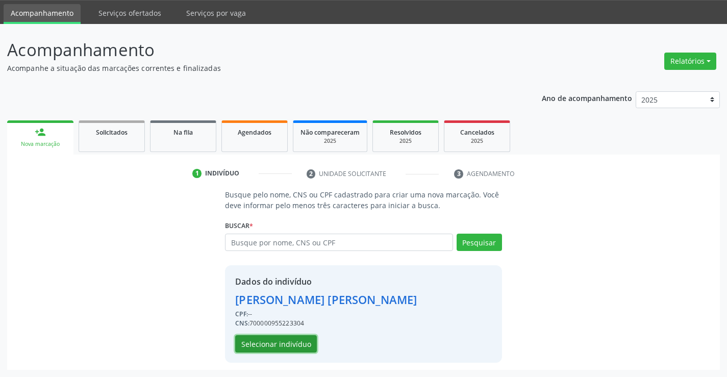
click at [281, 338] on button "Selecionar indivíduo" at bounding box center [276, 343] width 82 height 17
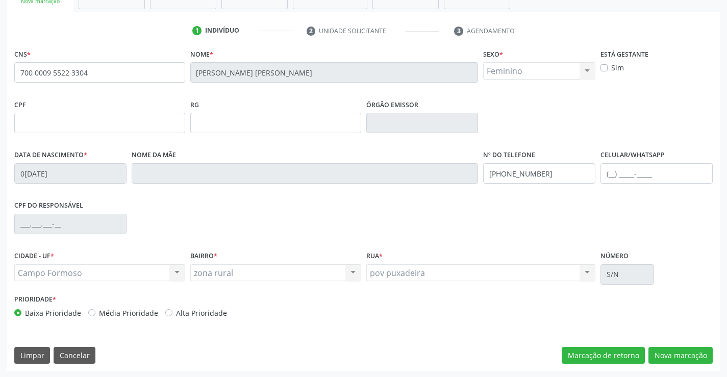
scroll to position [176, 0]
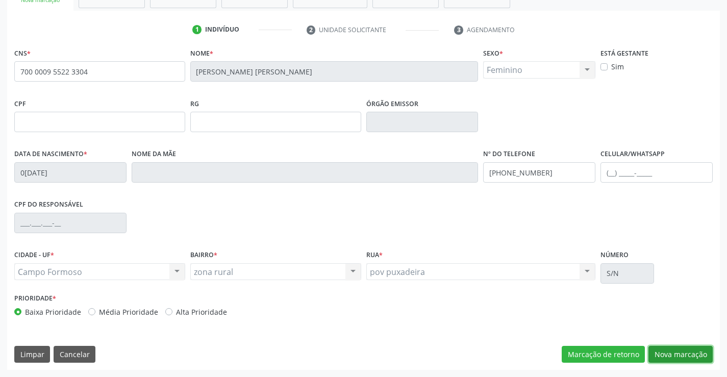
click at [682, 354] on button "Nova marcação" at bounding box center [680, 354] width 64 height 17
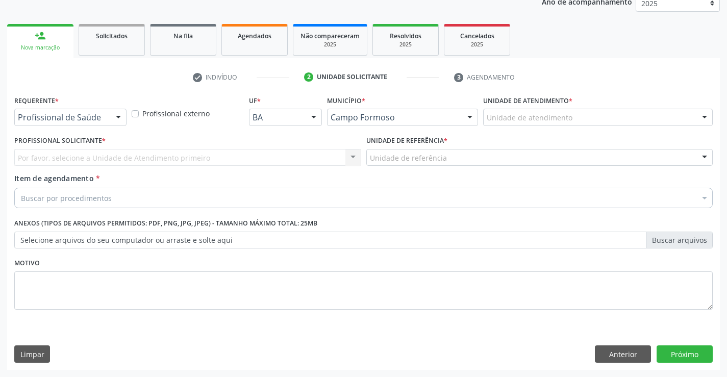
scroll to position [129, 0]
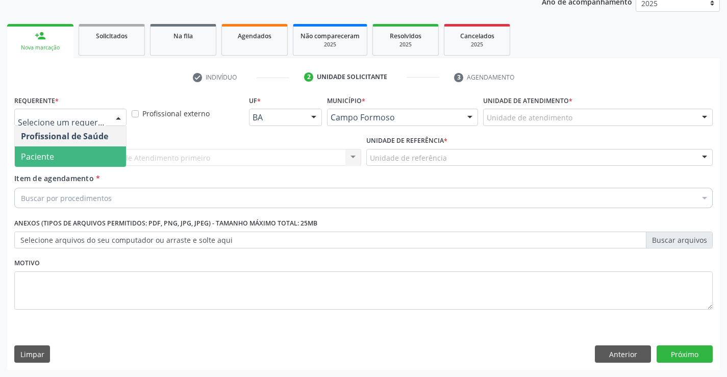
click at [62, 153] on span "Paciente" at bounding box center [70, 156] width 111 height 20
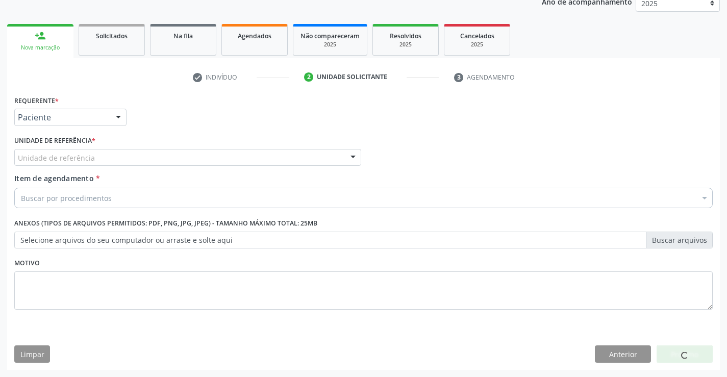
click at [65, 152] on div "Unidade de referência" at bounding box center [187, 157] width 347 height 17
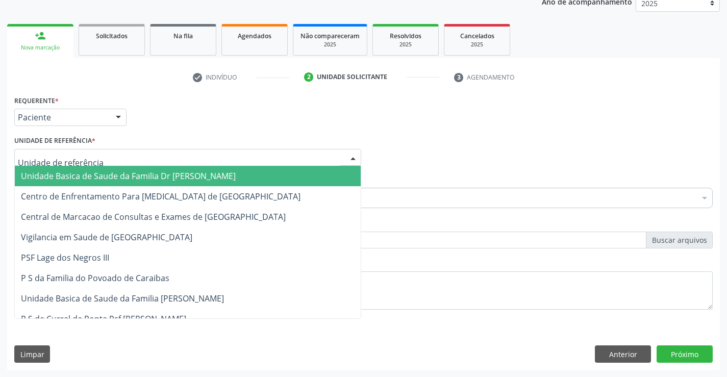
click at [108, 178] on span "Unidade Basica de Saude da Familia Dr [PERSON_NAME]" at bounding box center [128, 175] width 215 height 11
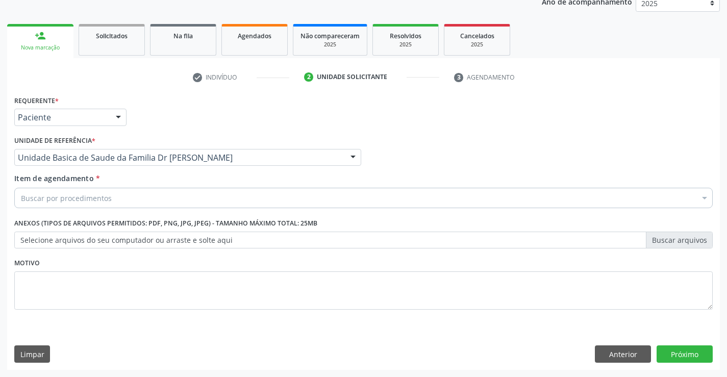
click at [129, 197] on div "Buscar por procedimentos" at bounding box center [363, 198] width 698 height 20
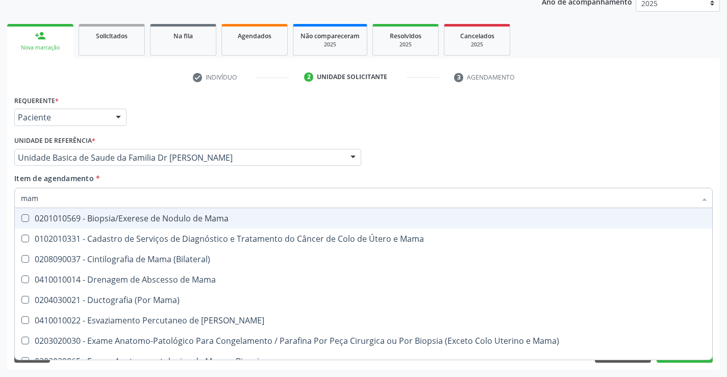
type input "mamo"
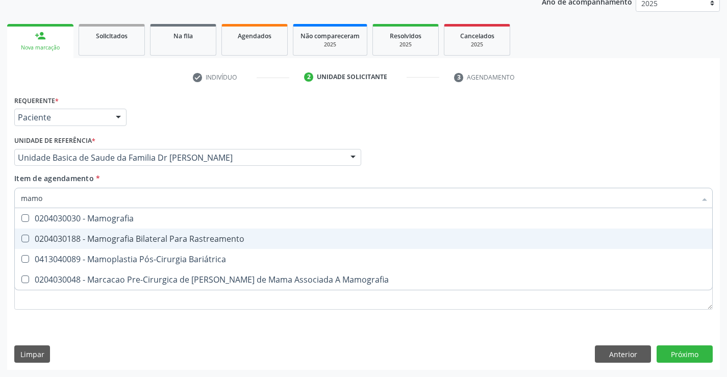
click at [169, 239] on div "0204030188 - Mamografia Bilateral Para Rastreamento" at bounding box center [363, 239] width 685 height 8
checkbox Rastreamento "true"
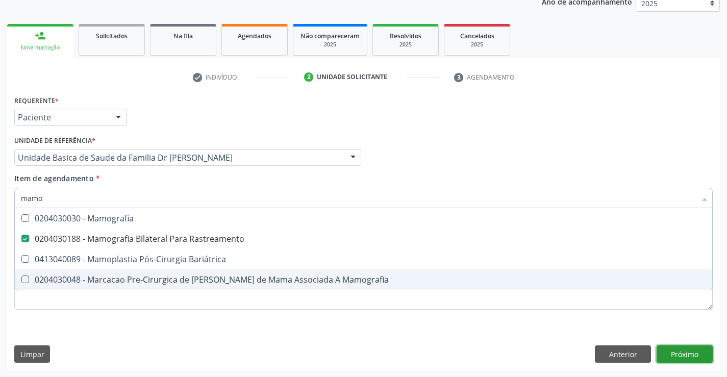
click at [685, 354] on div "Requerente * Paciente Profissional de Saúde Paciente Nenhum resultado encontrad…" at bounding box center [363, 231] width 713 height 277
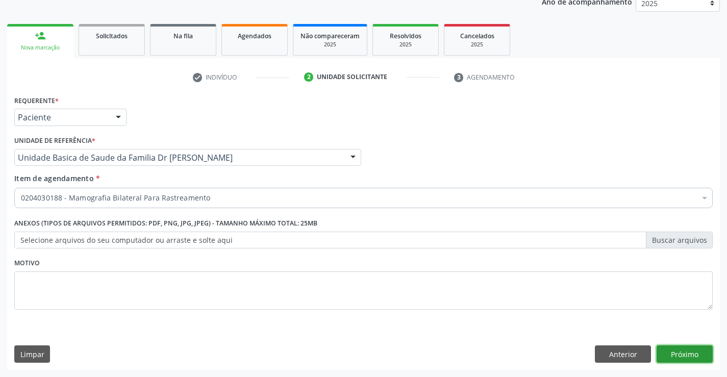
click at [684, 354] on button "Próximo" at bounding box center [685, 353] width 56 height 17
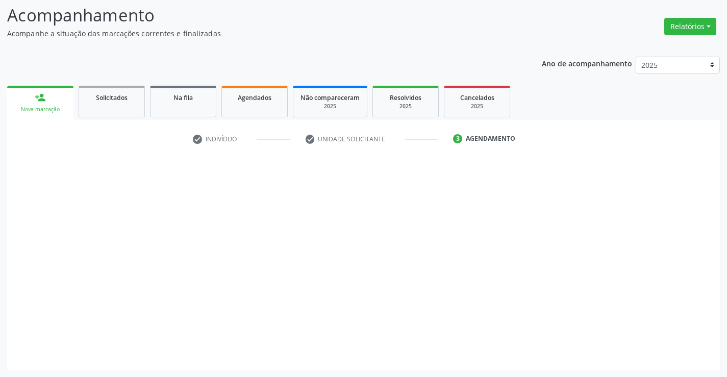
scroll to position [67, 0]
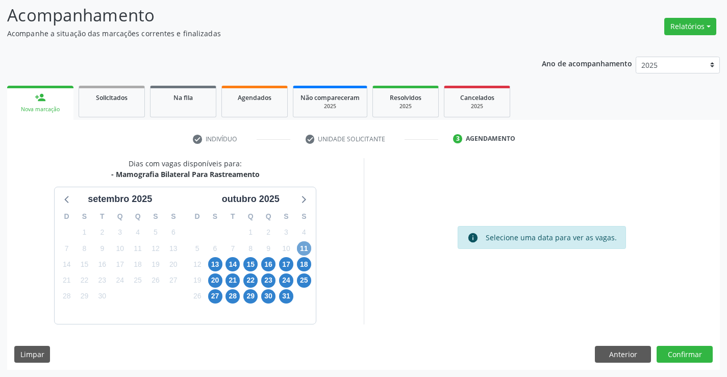
click at [304, 246] on span "11" at bounding box center [304, 248] width 14 height 14
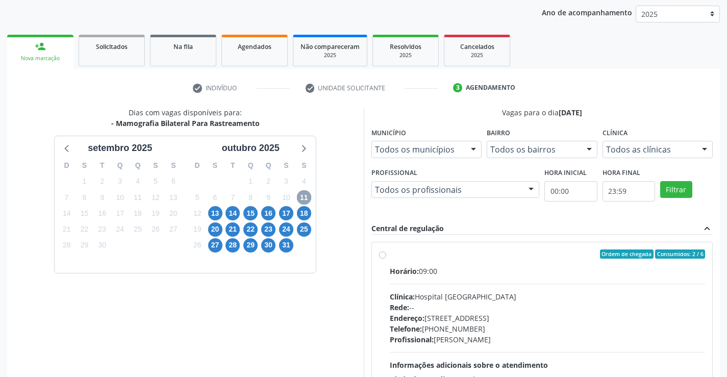
scroll to position [214, 0]
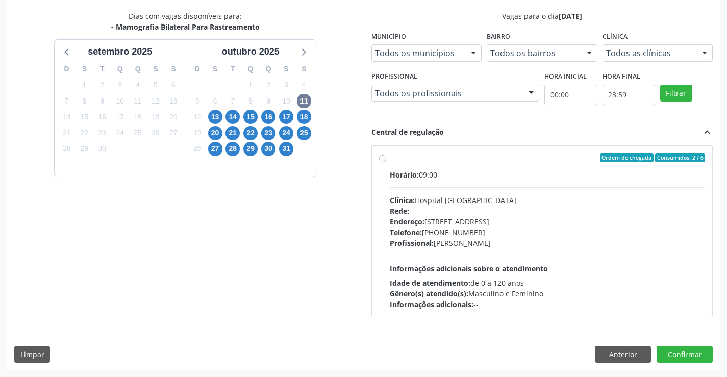
click at [524, 162] on div "Ordem de chegada Consumidos: 2 / 6" at bounding box center [548, 157] width 316 height 9
click at [386, 162] on input "Ordem de chegada Consumidos: 2 / 6 Horário: 09:00 Clínica: Hospital [GEOGRAPHIC…" at bounding box center [382, 157] width 7 height 9
radio input "true"
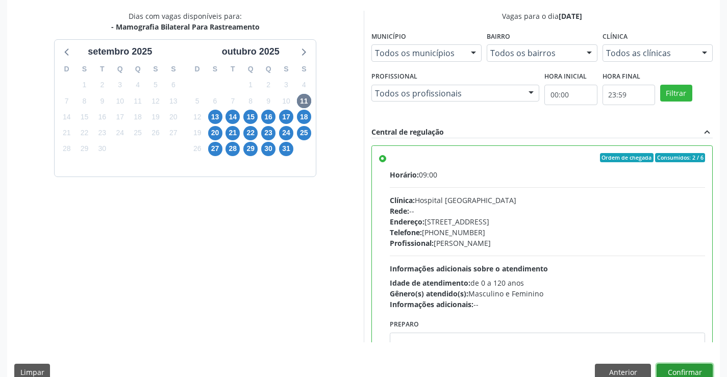
click at [677, 370] on button "Confirmar" at bounding box center [685, 372] width 56 height 17
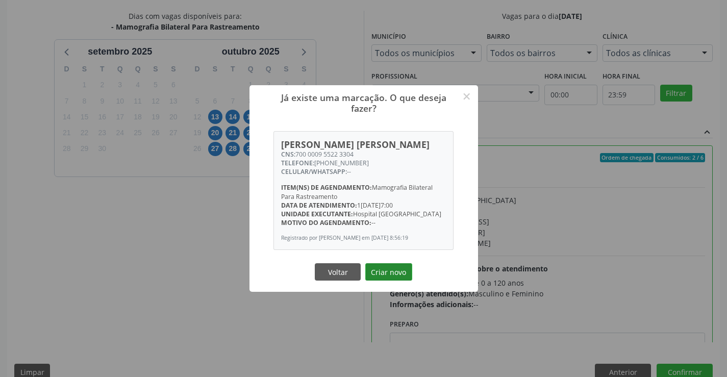
click at [378, 269] on button "Criar novo" at bounding box center [388, 271] width 47 height 17
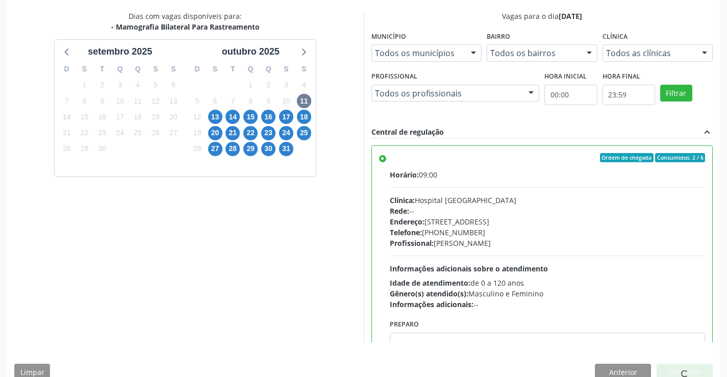
scroll to position [0, 0]
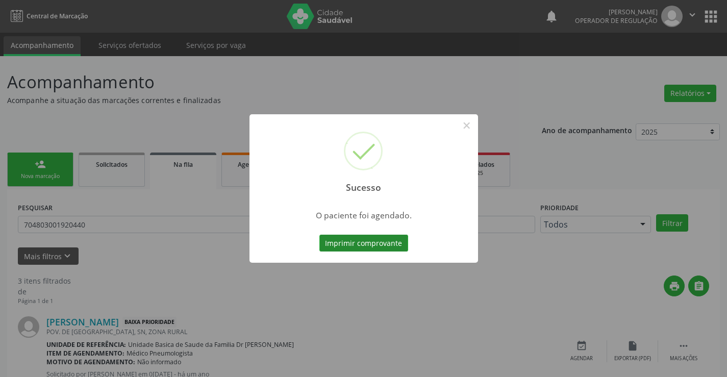
click at [386, 238] on button "Imprimir comprovante" at bounding box center [363, 243] width 89 height 17
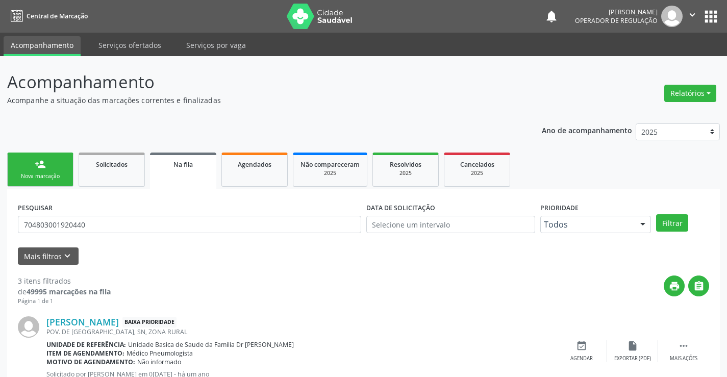
click at [45, 164] on div "person_add" at bounding box center [40, 164] width 11 height 11
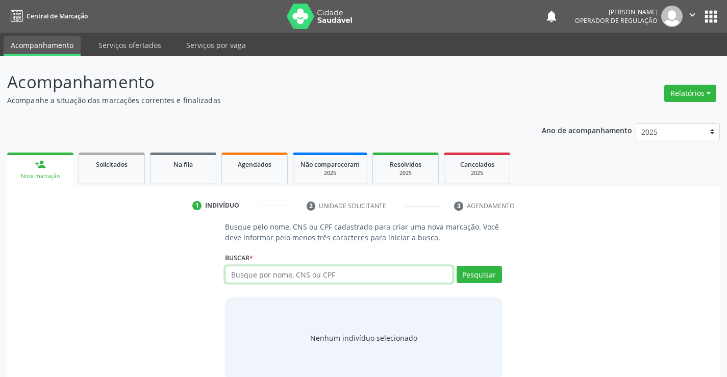
click at [334, 277] on input "text" at bounding box center [339, 274] width 228 height 17
type input "701807236544871"
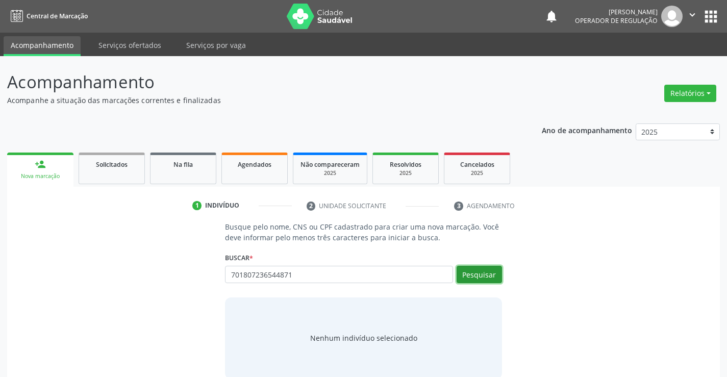
click at [489, 275] on button "Pesquisar" at bounding box center [479, 274] width 45 height 17
type input "701807236544871"
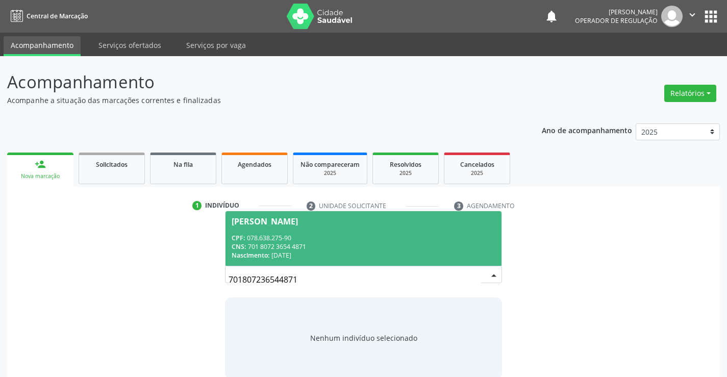
click at [289, 235] on div "CPF: 078.638.275-90" at bounding box center [363, 238] width 263 height 9
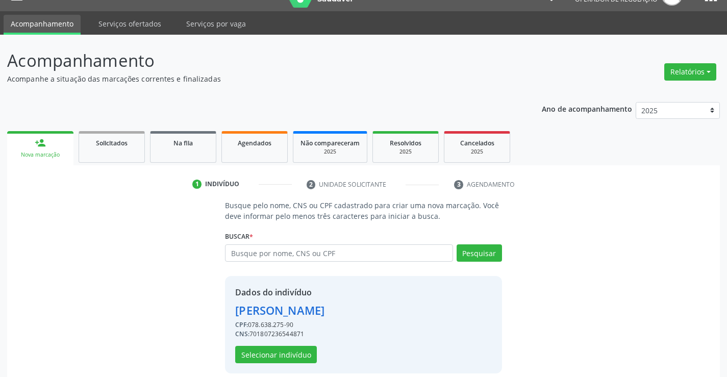
scroll to position [32, 0]
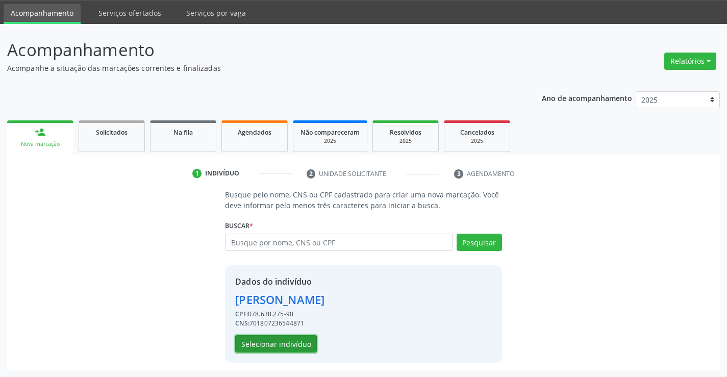
click at [248, 345] on button "Selecionar indivíduo" at bounding box center [276, 343] width 82 height 17
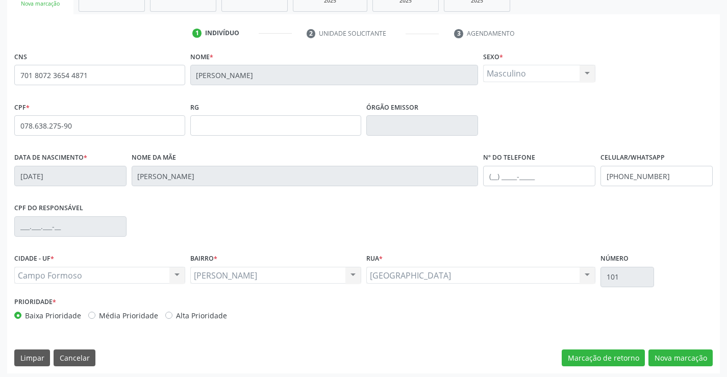
scroll to position [176, 0]
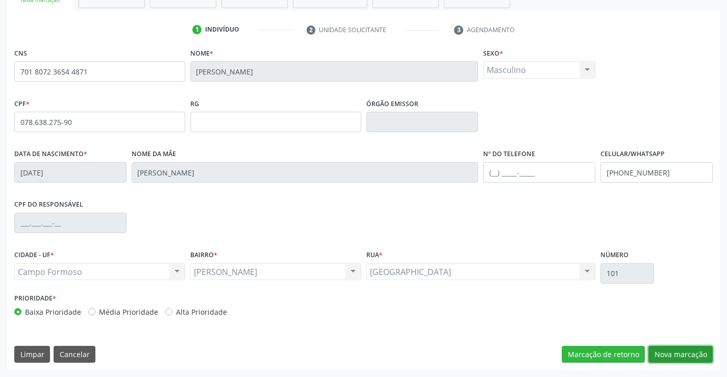
click at [670, 352] on button "Nova marcação" at bounding box center [680, 354] width 64 height 17
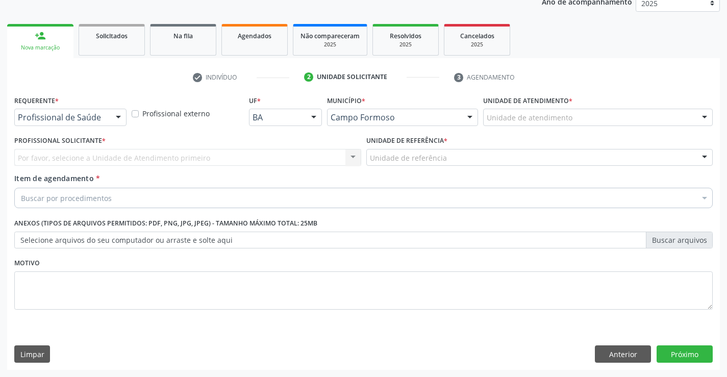
scroll to position [129, 0]
click at [43, 112] on div "Profissional de Saúde" at bounding box center [70, 117] width 112 height 17
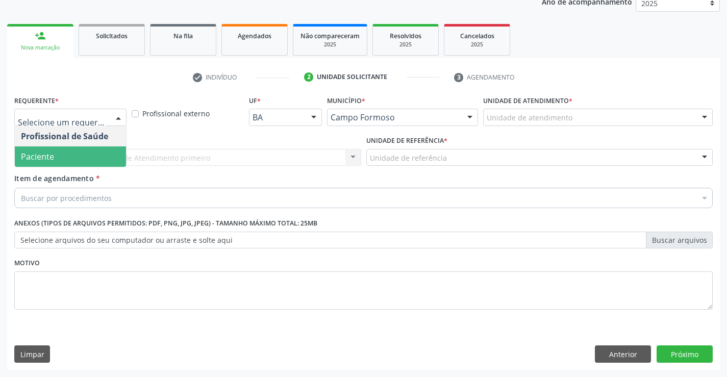
click at [51, 152] on span "Paciente" at bounding box center [37, 156] width 33 height 11
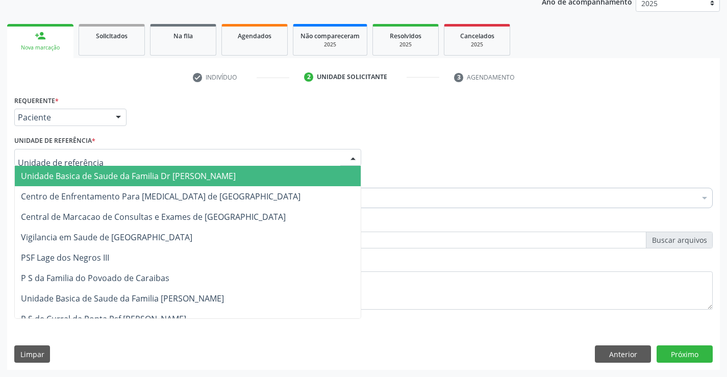
click at [72, 168] on span "Unidade Basica de Saude da Familia Dr [PERSON_NAME]" at bounding box center [188, 176] width 346 height 20
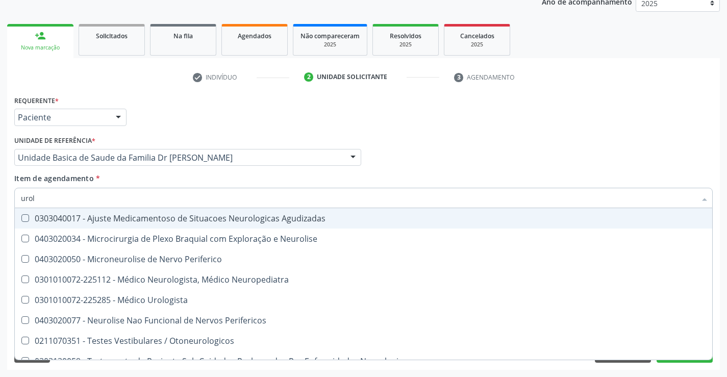
type input "urolo"
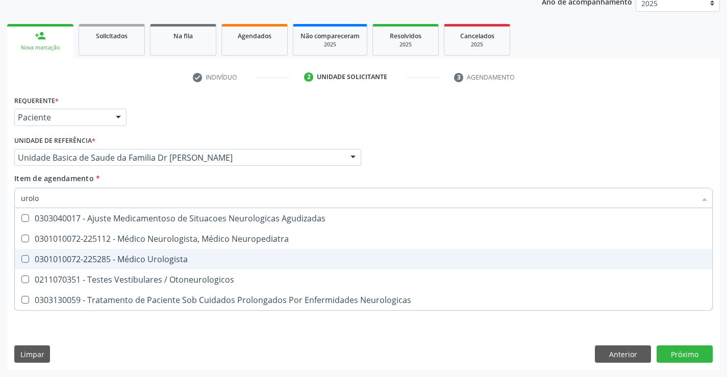
click at [196, 260] on div "0301010072-225285 - Médico Urologista" at bounding box center [363, 259] width 685 height 8
checkbox Urologista "true"
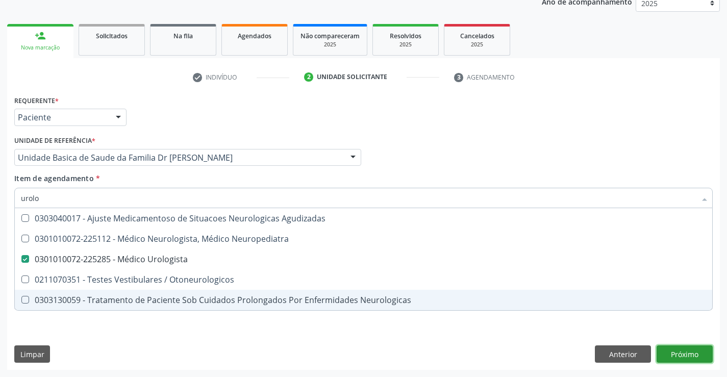
click at [687, 354] on div "Requerente * Paciente Profissional de Saúde Paciente Nenhum resultado encontrad…" at bounding box center [363, 231] width 713 height 277
checkbox Neuropediatra "true"
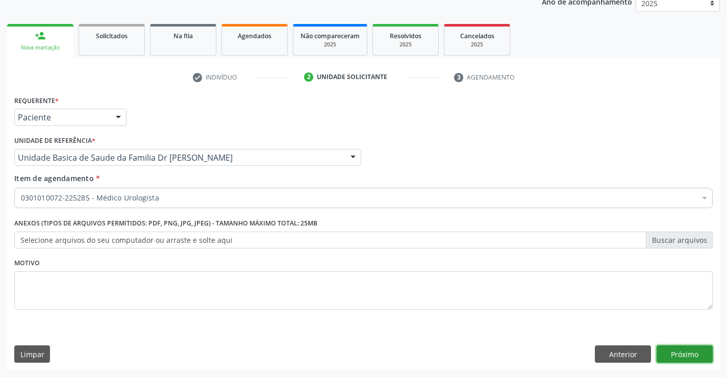
click at [687, 354] on button "Próximo" at bounding box center [685, 353] width 56 height 17
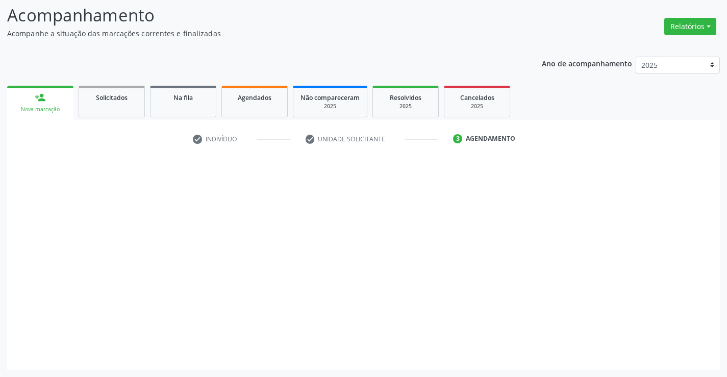
scroll to position [67, 0]
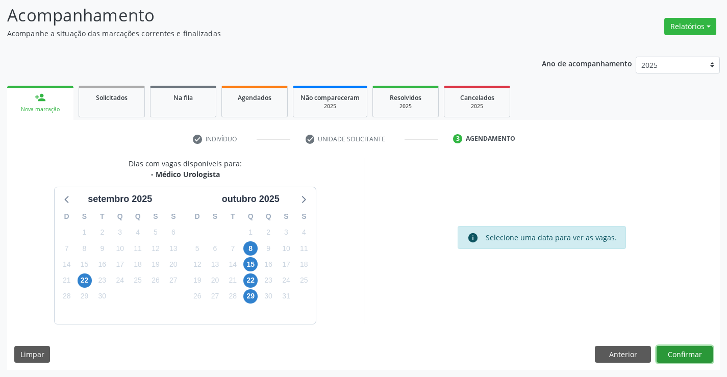
click at [687, 354] on button "Confirmar" at bounding box center [685, 354] width 56 height 17
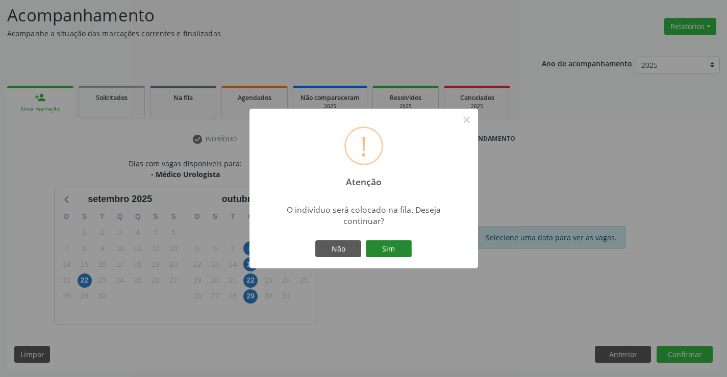
click at [388, 242] on button "Sim" at bounding box center [389, 248] width 46 height 17
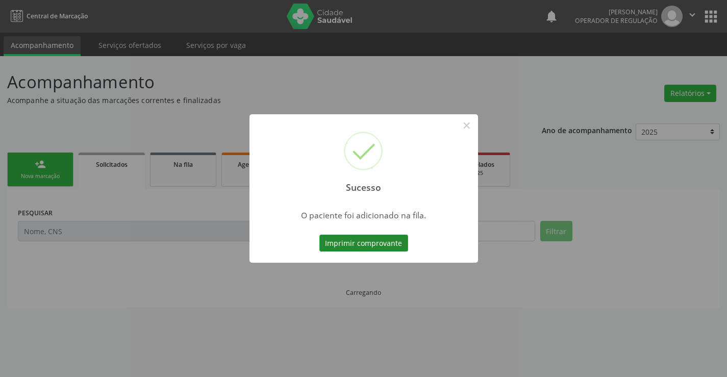
scroll to position [0, 0]
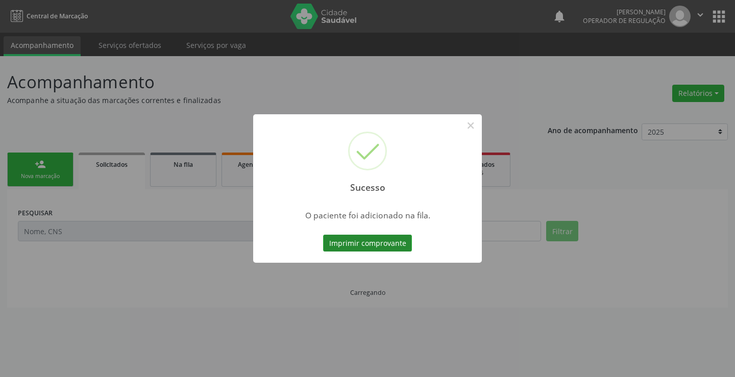
click at [380, 236] on button "Imprimir comprovante" at bounding box center [367, 243] width 89 height 17
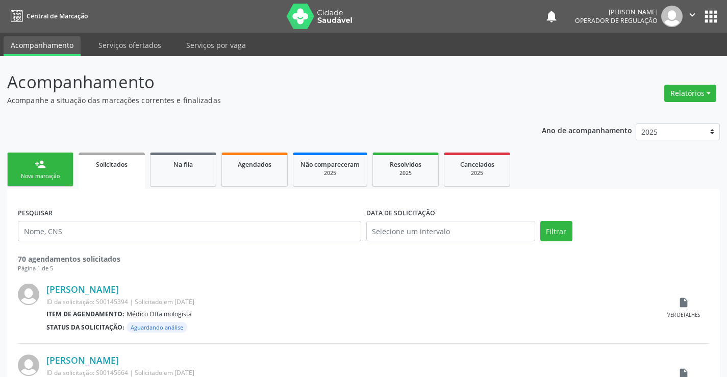
click at [38, 171] on link "person_add Nova marcação" at bounding box center [40, 170] width 66 height 34
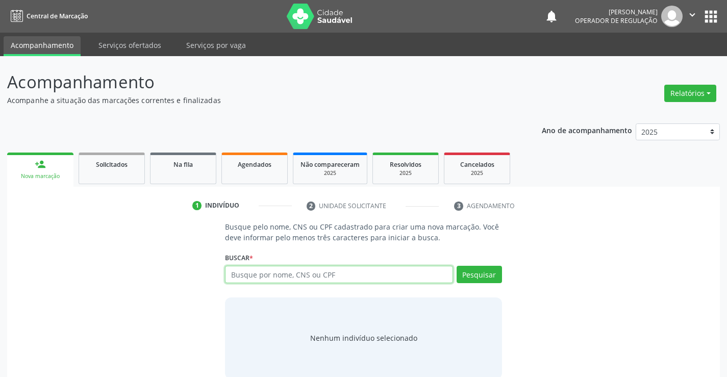
click at [334, 270] on input "text" at bounding box center [339, 274] width 228 height 17
click at [338, 273] on input "text" at bounding box center [339, 274] width 228 height 17
type input "705003428752851"
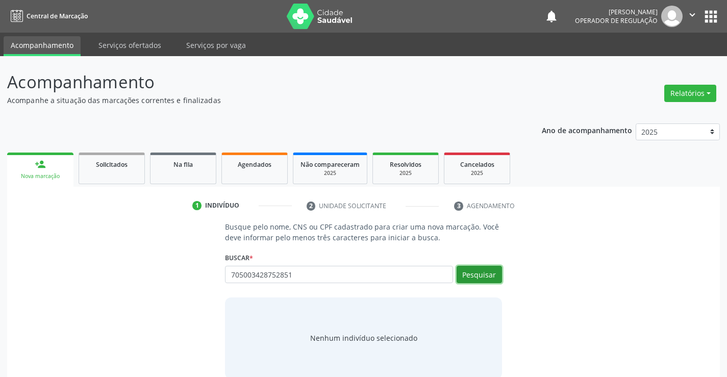
click at [482, 273] on button "Pesquisar" at bounding box center [479, 274] width 45 height 17
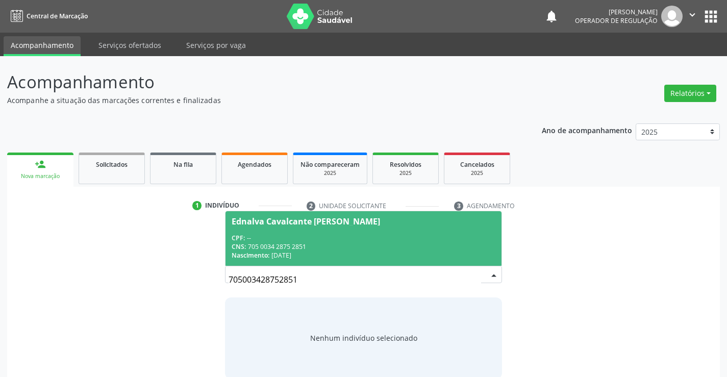
click at [293, 229] on span "Ednalva Cavalcante Torres Borges CPF: -- CNS: 705 0034 2875 2851 Nascimento: 30…" at bounding box center [362, 238] width 275 height 55
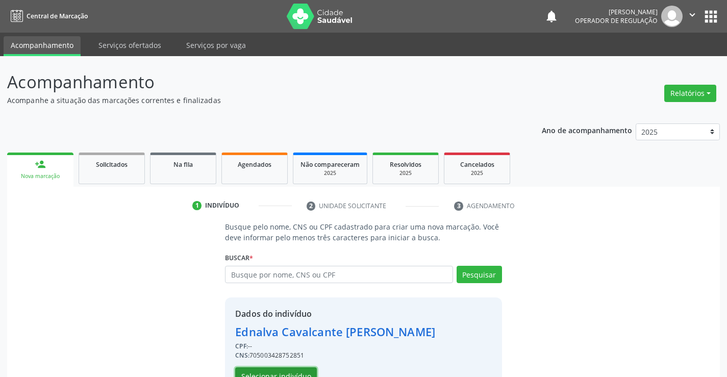
click at [271, 371] on button "Selecionar indivíduo" at bounding box center [276, 375] width 82 height 17
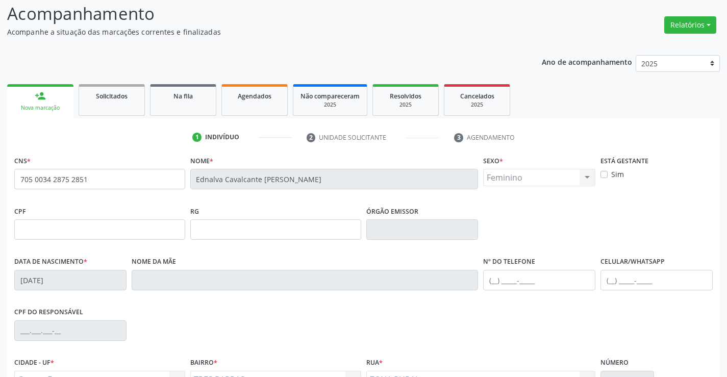
scroll to position [176, 0]
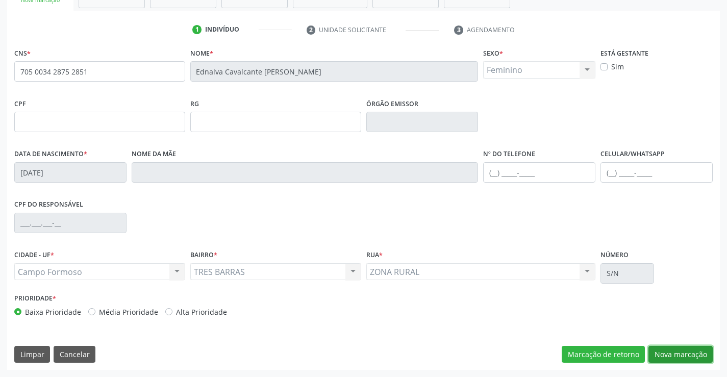
click at [676, 358] on button "Nova marcação" at bounding box center [680, 354] width 64 height 17
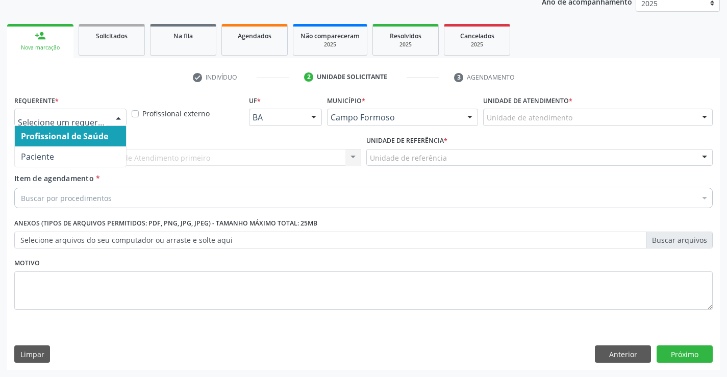
click at [51, 153] on span "Paciente" at bounding box center [37, 156] width 33 height 11
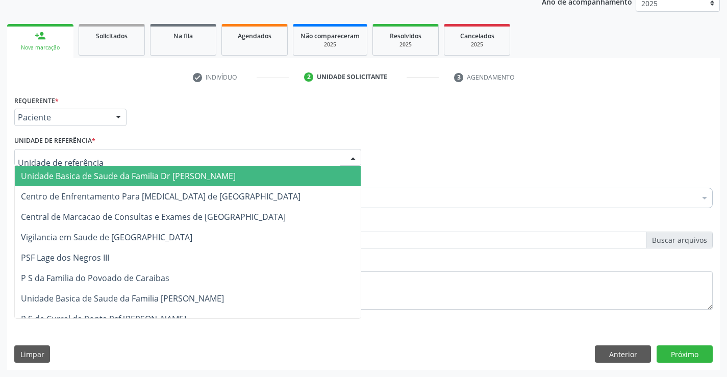
click at [115, 181] on span "Unidade Basica de Saude da Familia Dr [PERSON_NAME]" at bounding box center [128, 175] width 215 height 11
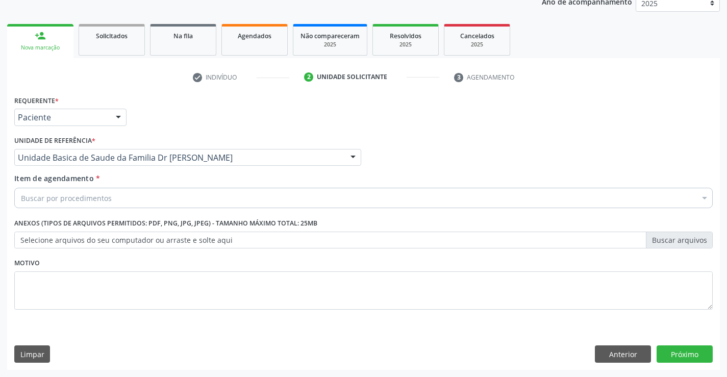
click at [110, 197] on div "Buscar por procedimentos" at bounding box center [363, 198] width 698 height 20
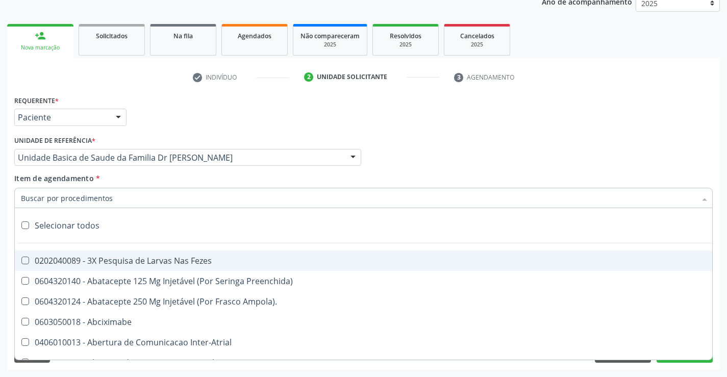
click at [120, 195] on input "Item de agendamento *" at bounding box center [358, 198] width 675 height 20
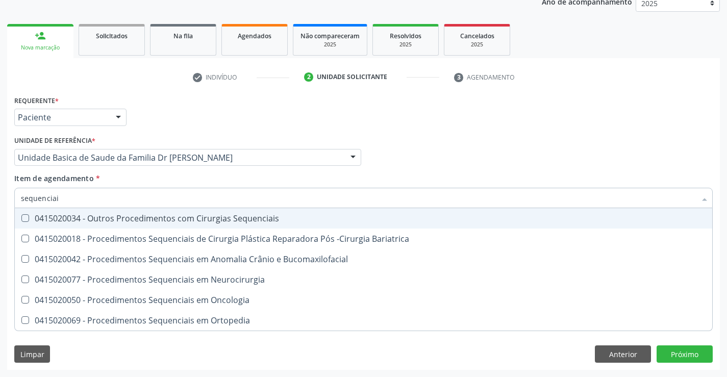
type input "sequenciais"
click at [164, 219] on div "0415020034 - Outros Procedimentos com Cirurgias Sequenciais" at bounding box center [363, 218] width 685 height 8
checkbox Sequenciais "true"
type input "sequenciais"
click at [120, 180] on div "Item de agendamento * sequenciais Desfazer seleção 0415020034 - Outros Procedim…" at bounding box center [363, 189] width 698 height 32
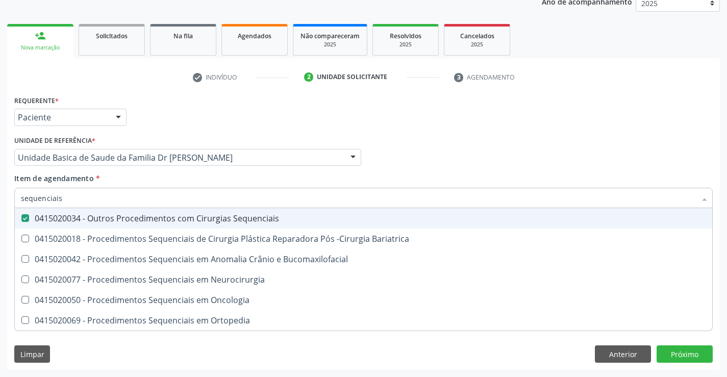
checkbox Bariatrica "true"
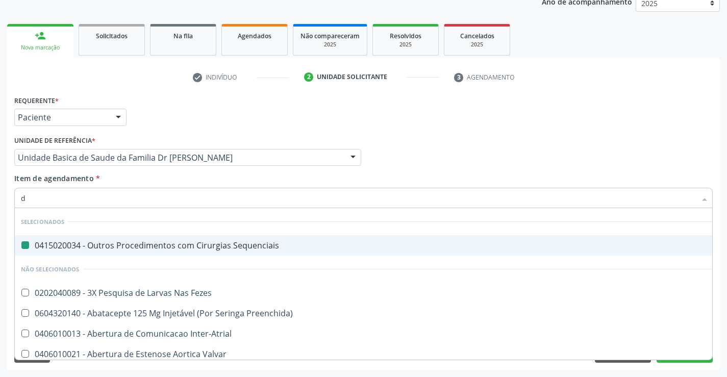
type input "de"
checkbox Sequenciais "false"
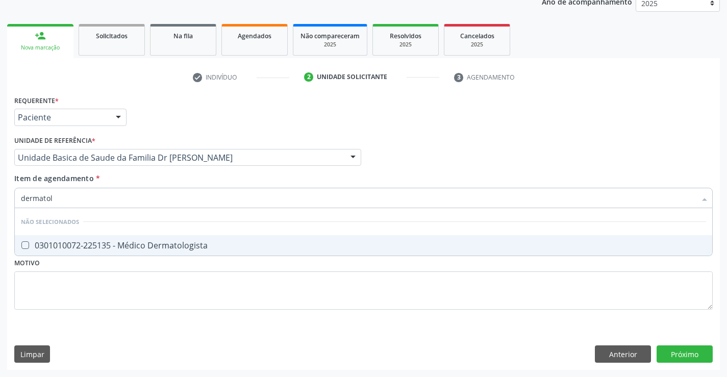
type input "dermatolo"
click at [156, 243] on div "0301010072-225135 - Médico Dermatologista" at bounding box center [363, 245] width 685 height 8
checkbox Dermatologista "true"
click at [725, 322] on div "Acompanhamento Acompanhe a situação das marcações correntes e finalizadas Relat…" at bounding box center [363, 152] width 727 height 449
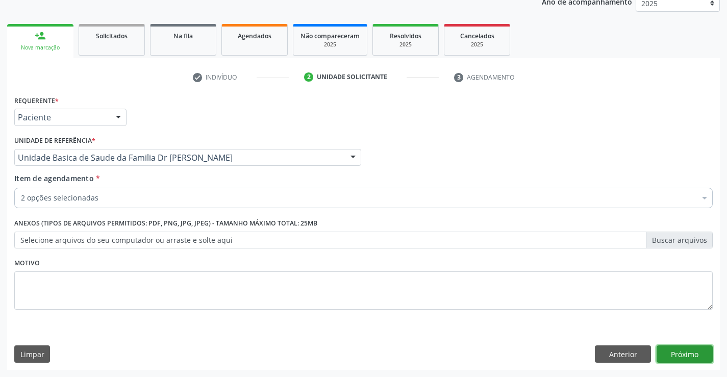
click at [689, 349] on button "Próximo" at bounding box center [685, 353] width 56 height 17
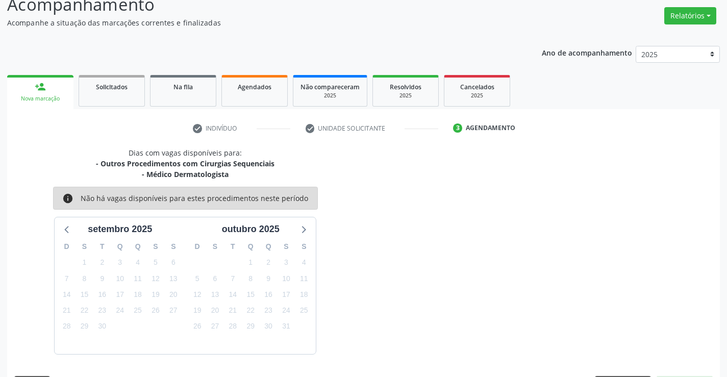
scroll to position [108, 0]
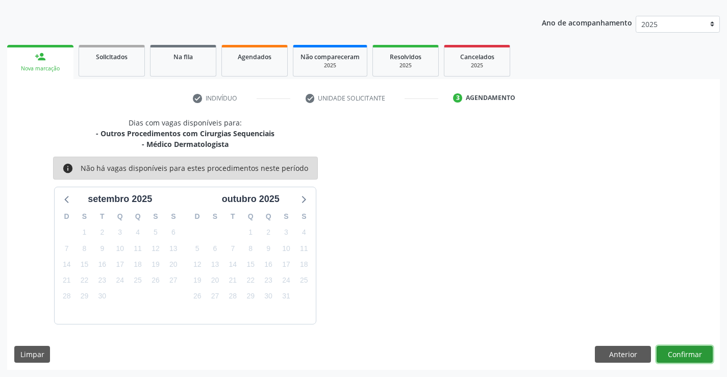
click at [689, 349] on button "Confirmar" at bounding box center [685, 354] width 56 height 17
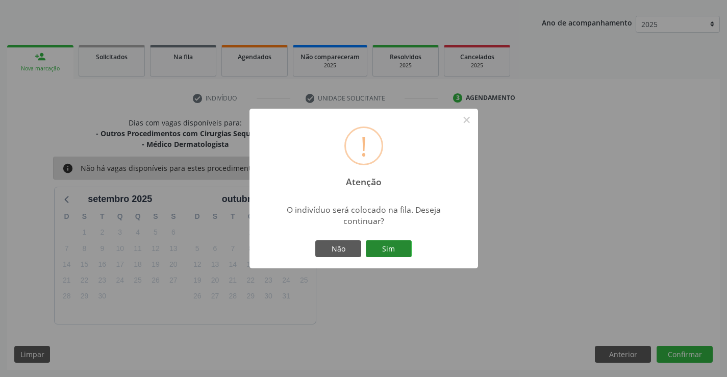
click at [379, 243] on button "Sim" at bounding box center [389, 248] width 46 height 17
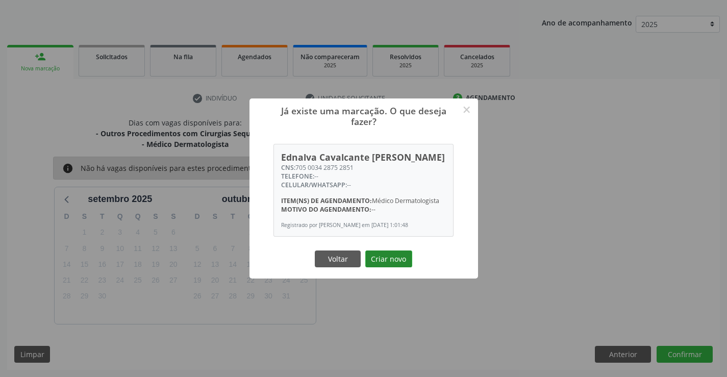
click at [383, 257] on button "Criar novo" at bounding box center [388, 258] width 47 height 17
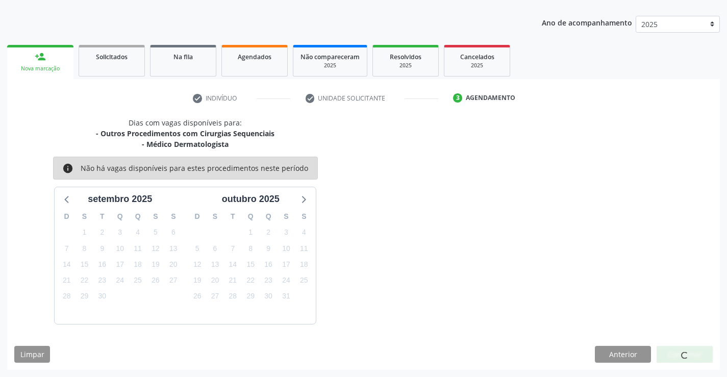
scroll to position [0, 0]
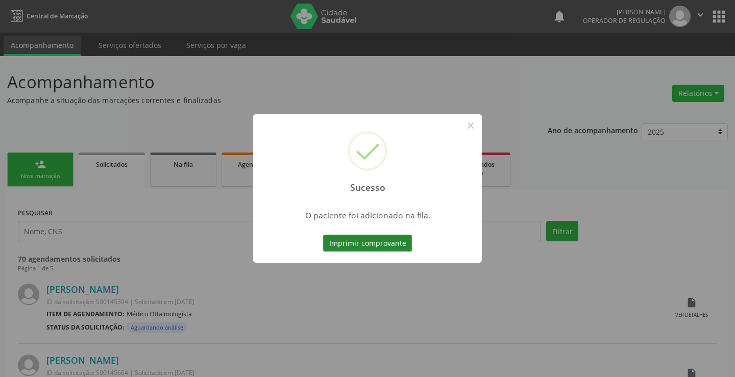
click at [378, 241] on button "Imprimir comprovante" at bounding box center [367, 243] width 89 height 17
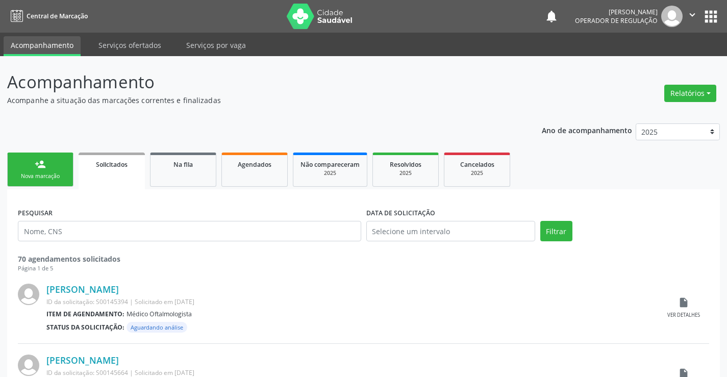
click at [53, 163] on link "person_add Nova marcação" at bounding box center [40, 170] width 66 height 34
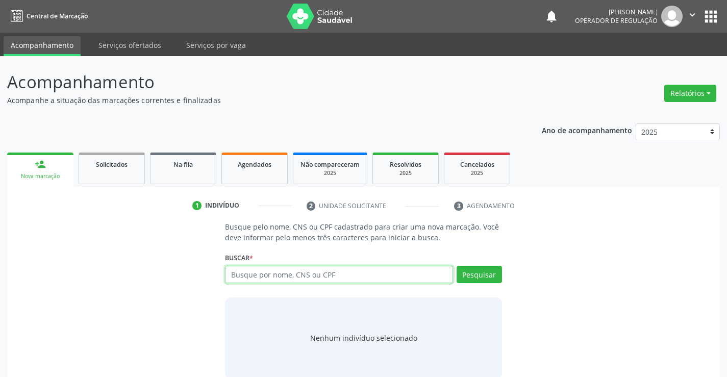
click at [331, 282] on input "text" at bounding box center [339, 274] width 228 height 17
click at [332, 278] on input "text" at bounding box center [339, 274] width 228 height 17
click at [329, 280] on input "text" at bounding box center [339, 274] width 228 height 17
type input "705208405654074"
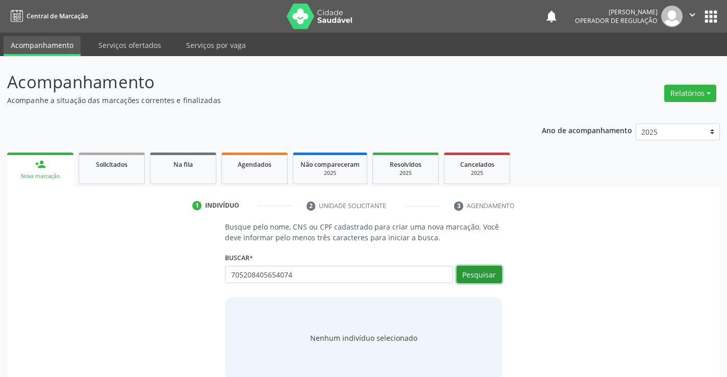
click at [491, 275] on button "Pesquisar" at bounding box center [479, 274] width 45 height 17
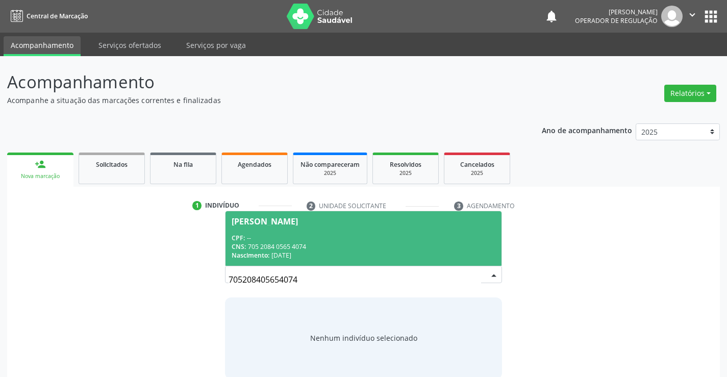
click at [331, 223] on div "Manoel Batista da Silva" at bounding box center [363, 221] width 263 height 8
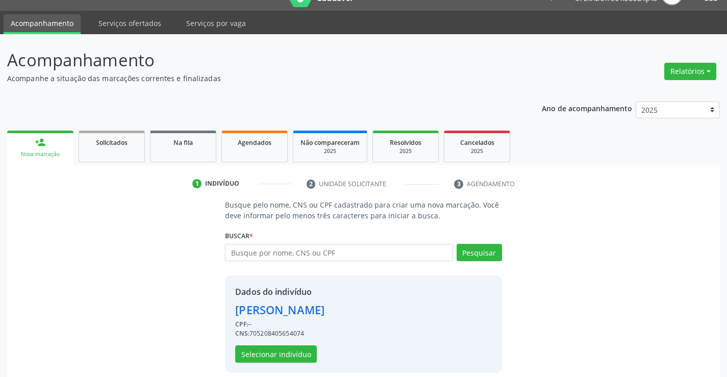
scroll to position [32, 0]
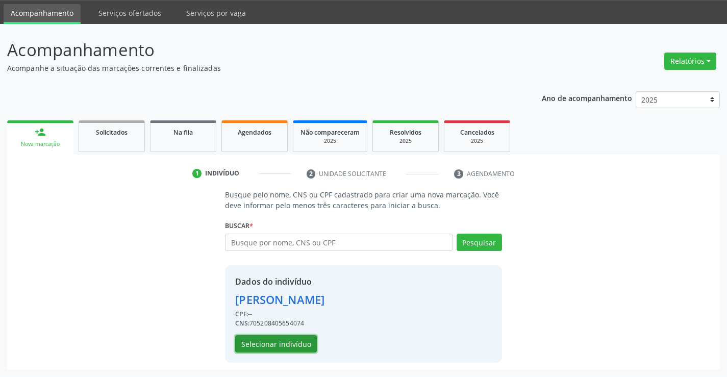
click at [274, 343] on button "Selecionar indivíduo" at bounding box center [276, 343] width 82 height 17
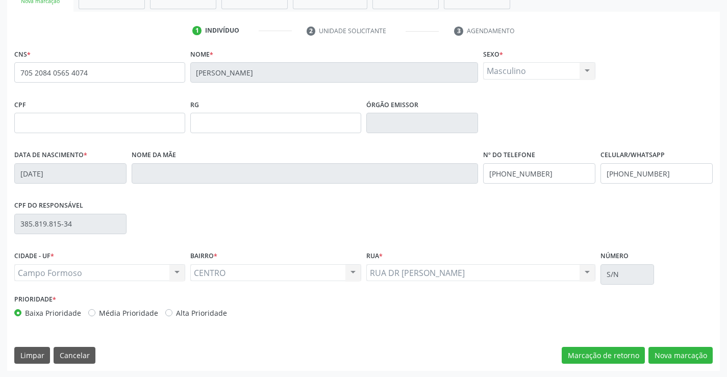
scroll to position [176, 0]
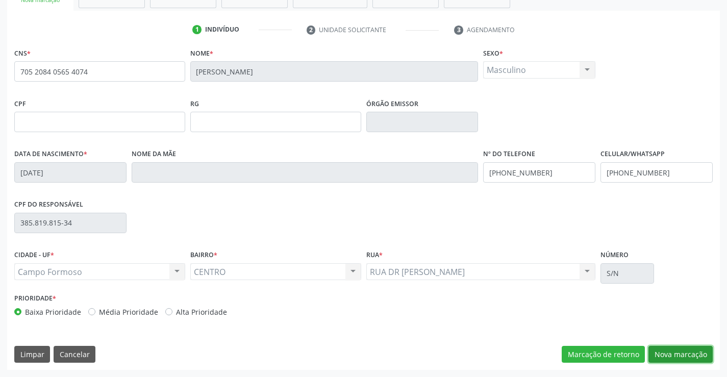
click at [671, 353] on button "Nova marcação" at bounding box center [680, 354] width 64 height 17
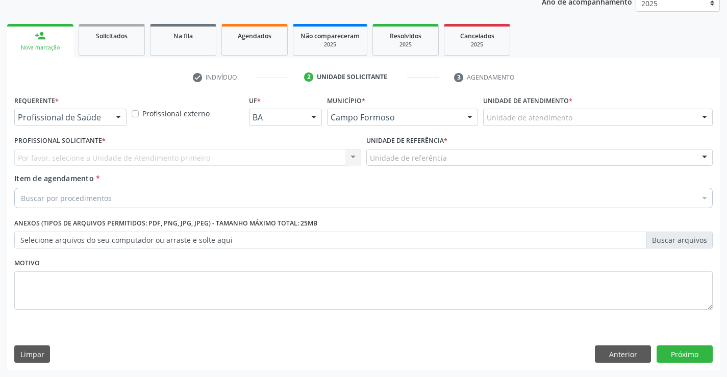
scroll to position [129, 0]
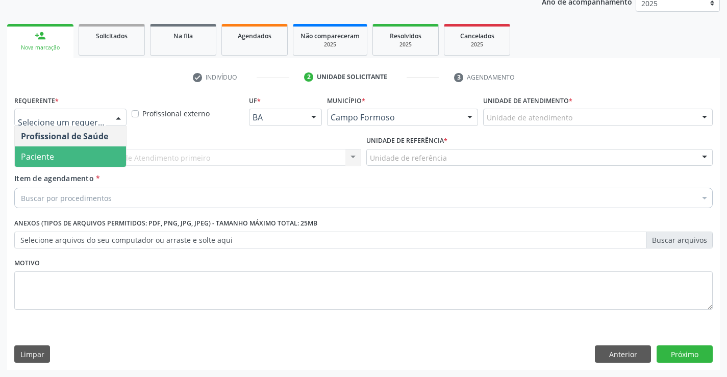
click at [55, 154] on span "Paciente" at bounding box center [70, 156] width 111 height 20
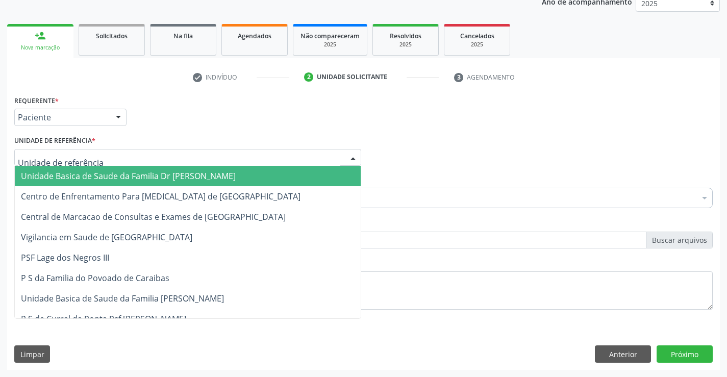
click at [63, 166] on span "Unidade Basica de Saude da Familia Dr [PERSON_NAME]" at bounding box center [188, 176] width 346 height 20
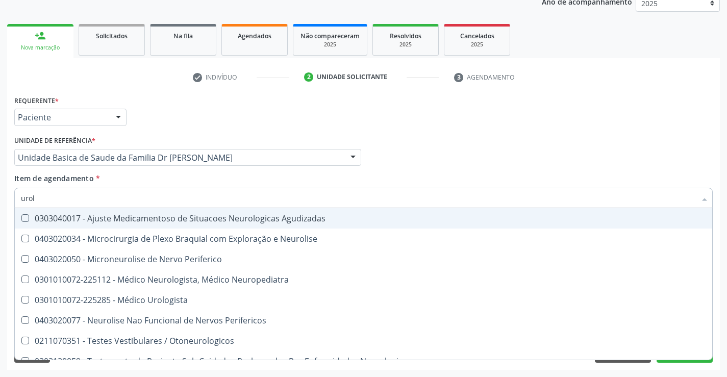
type input "urolo"
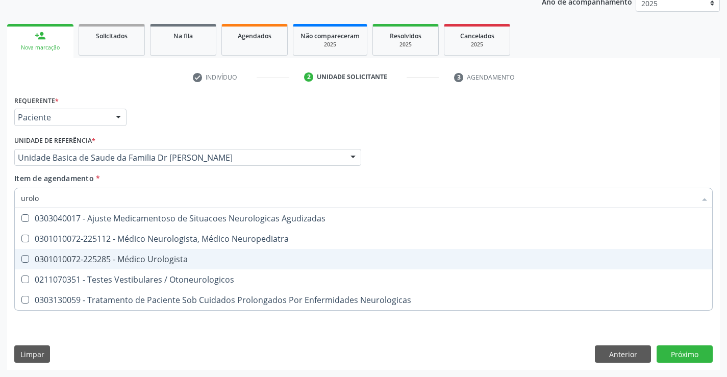
click at [159, 257] on div "0301010072-225285 - Médico Urologista" at bounding box center [363, 259] width 685 height 8
checkbox Urologista "true"
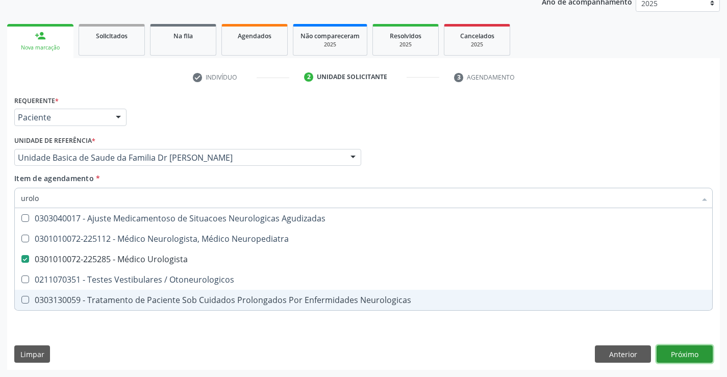
click at [674, 354] on div "Requerente * Paciente Profissional de Saúde Paciente Nenhum resultado encontrad…" at bounding box center [363, 231] width 713 height 277
checkbox Neuropediatra "true"
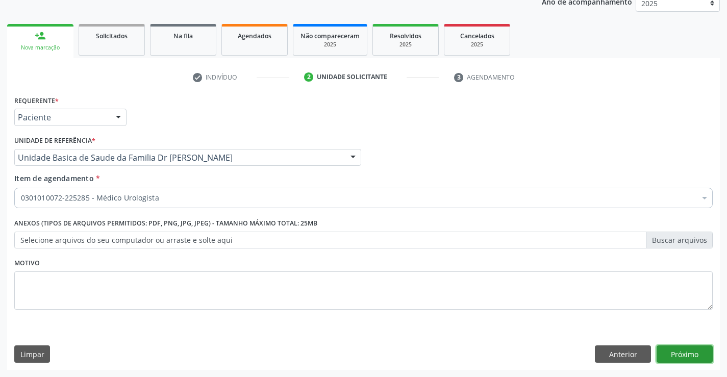
click at [680, 353] on button "Próximo" at bounding box center [685, 353] width 56 height 17
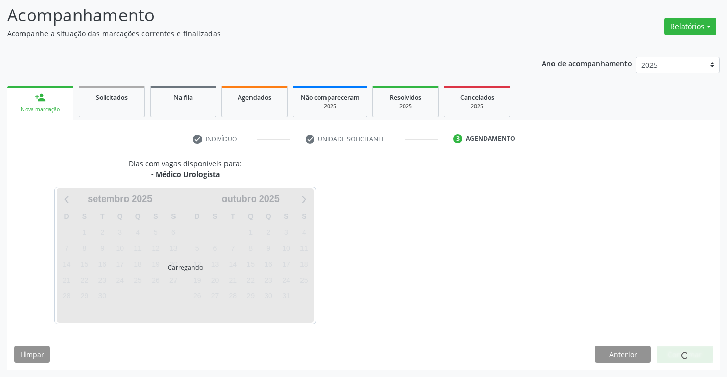
scroll to position [67, 0]
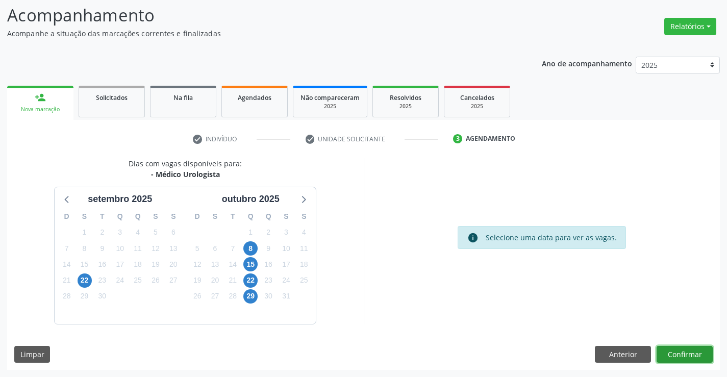
click at [680, 353] on button "Confirmar" at bounding box center [685, 354] width 56 height 17
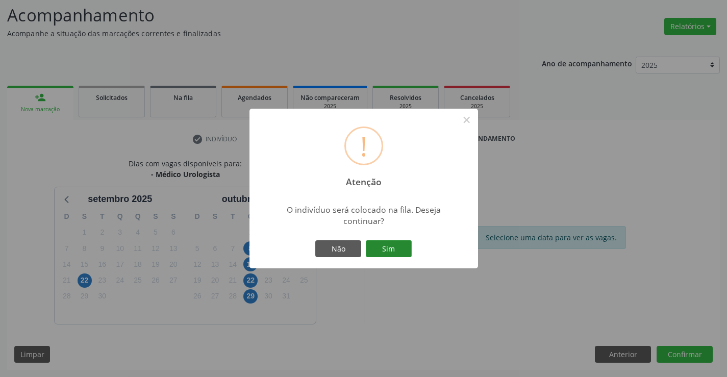
click at [390, 246] on button "Sim" at bounding box center [389, 248] width 46 height 17
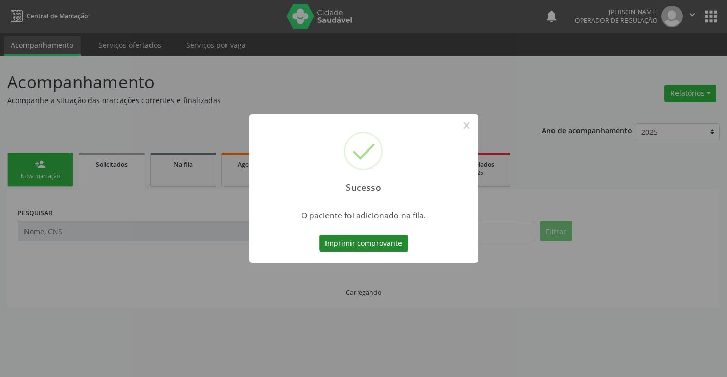
scroll to position [0, 0]
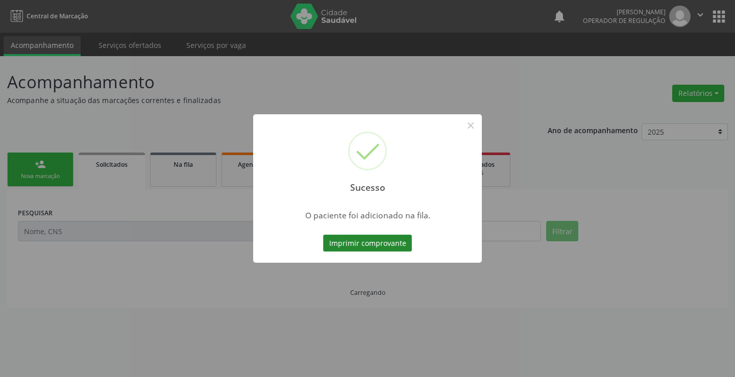
click at [390, 240] on button "Imprimir comprovante" at bounding box center [367, 243] width 89 height 17
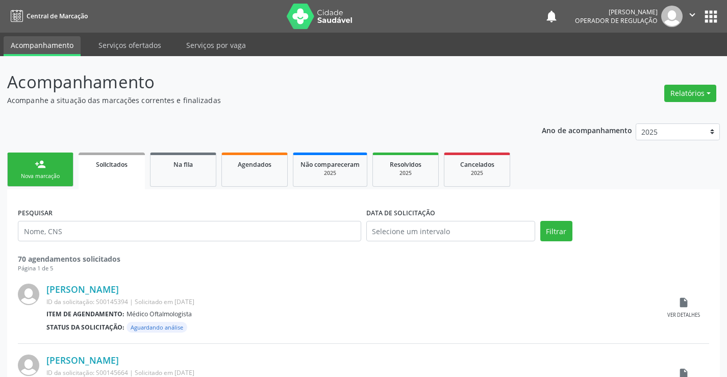
click at [43, 169] on div "person_add" at bounding box center [40, 164] width 11 height 11
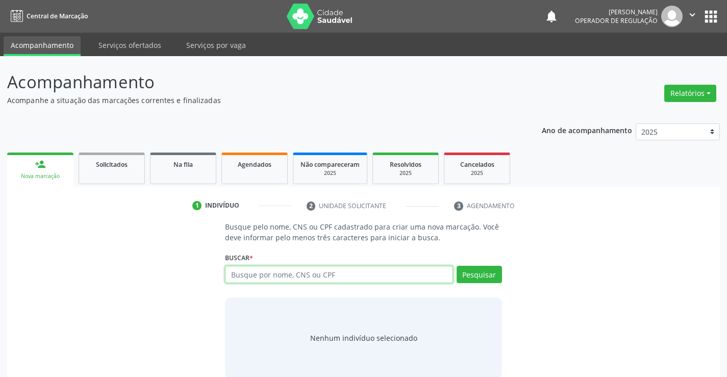
click at [334, 272] on input "text" at bounding box center [339, 274] width 228 height 17
click at [338, 277] on input "text" at bounding box center [339, 274] width 228 height 17
type input "705004028578952"
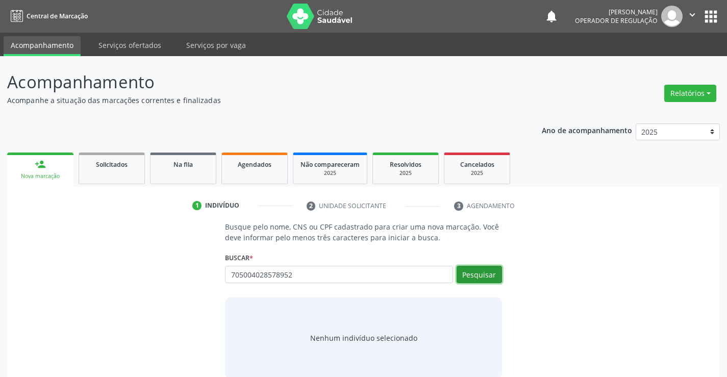
click at [473, 272] on button "Pesquisar" at bounding box center [479, 274] width 45 height 17
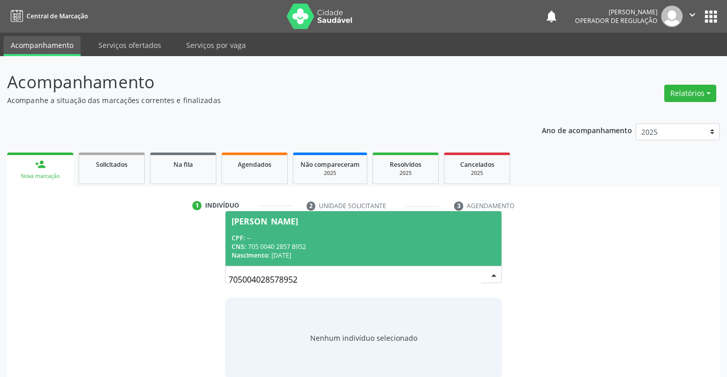
click at [322, 239] on div "CPF: --" at bounding box center [363, 238] width 263 height 9
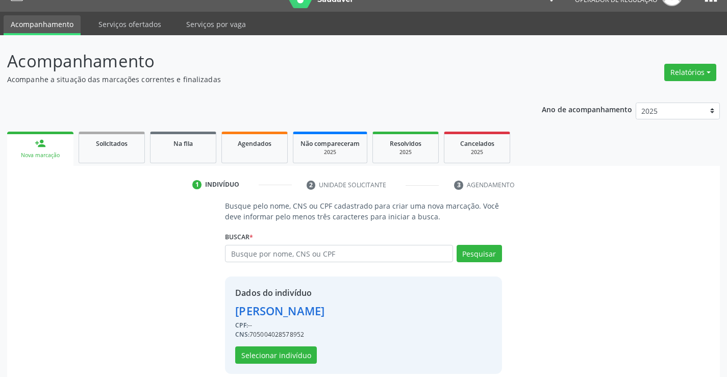
scroll to position [32, 0]
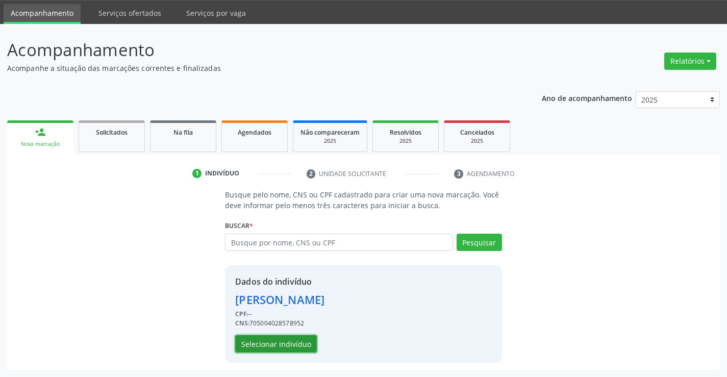
click at [284, 343] on button "Selecionar indivíduo" at bounding box center [276, 343] width 82 height 17
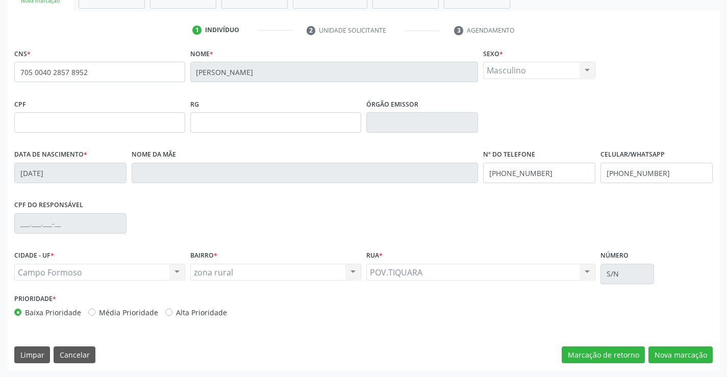
scroll to position [176, 0]
click at [673, 346] on button "Nova marcação" at bounding box center [680, 354] width 64 height 17
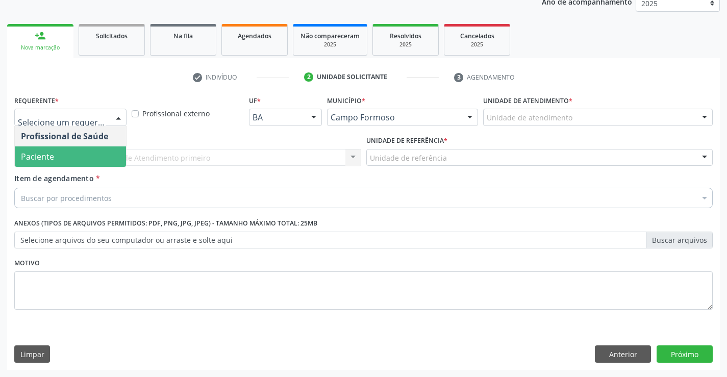
click at [45, 148] on span "Paciente" at bounding box center [70, 156] width 111 height 20
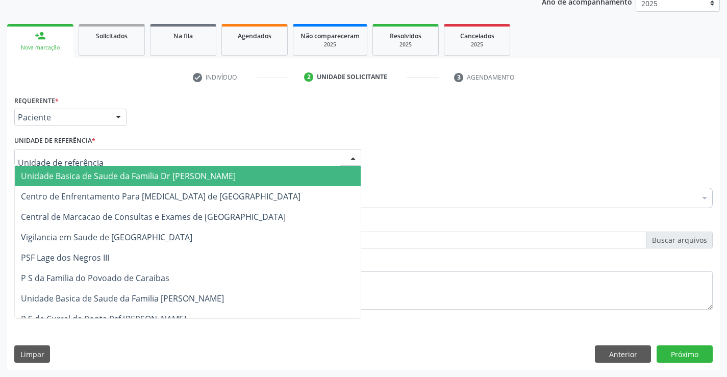
click at [126, 177] on span "Unidade Basica de Saude da Familia Dr [PERSON_NAME]" at bounding box center [128, 175] width 215 height 11
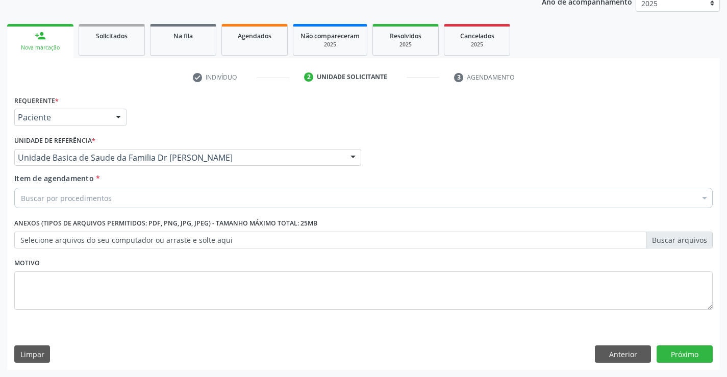
click at [115, 200] on div "Buscar por procedimentos" at bounding box center [363, 198] width 698 height 20
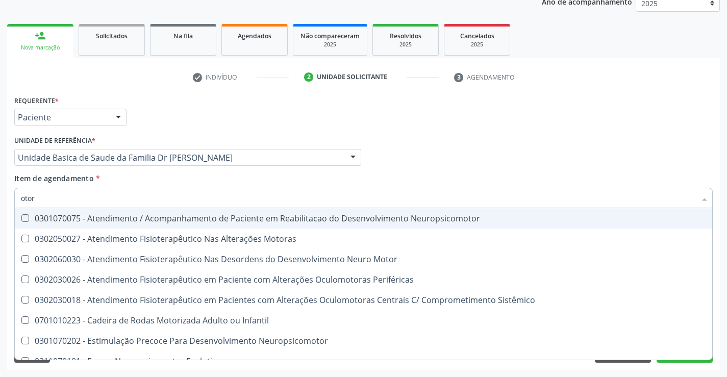
type input "otorr"
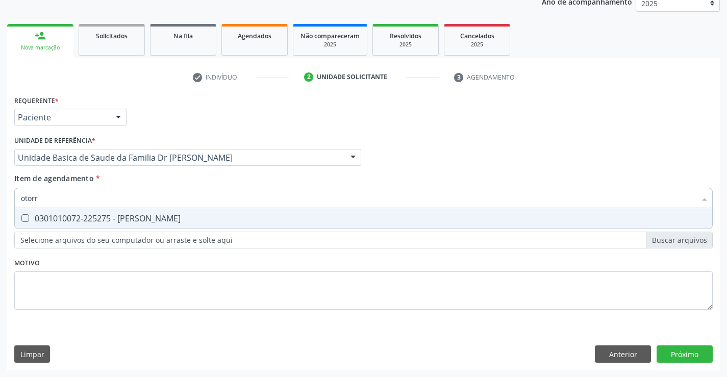
click at [169, 216] on div "0301010072-225275 - Médico Otorrinolaringologista" at bounding box center [363, 218] width 685 height 8
checkbox Otorrinolaringologista "true"
click at [678, 351] on div "Requerente * Paciente Profissional de Saúde Paciente Nenhum resultado encontrad…" at bounding box center [363, 231] width 713 height 277
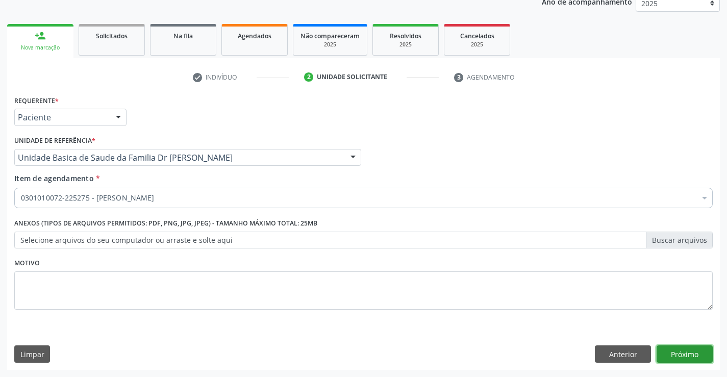
click at [678, 351] on button "Próximo" at bounding box center [685, 353] width 56 height 17
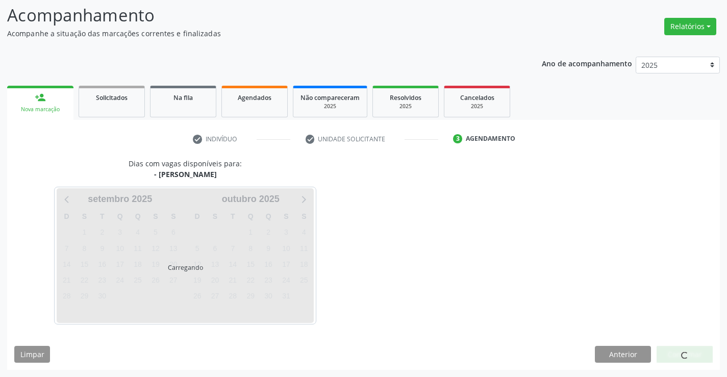
scroll to position [67, 0]
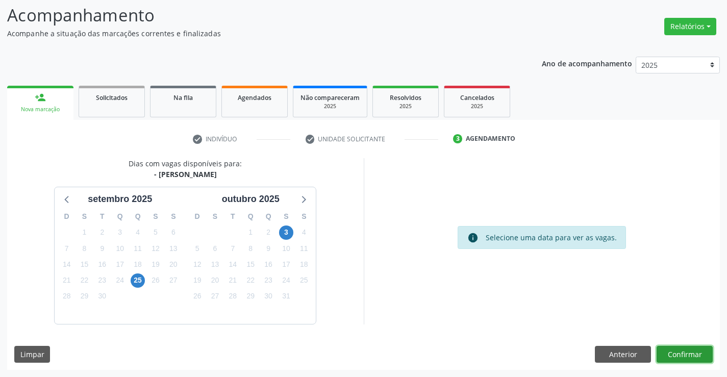
click at [694, 354] on button "Confirmar" at bounding box center [685, 354] width 56 height 17
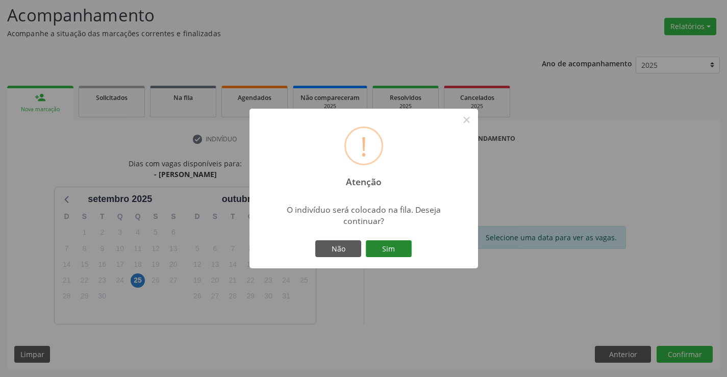
click at [390, 246] on button "Sim" at bounding box center [389, 248] width 46 height 17
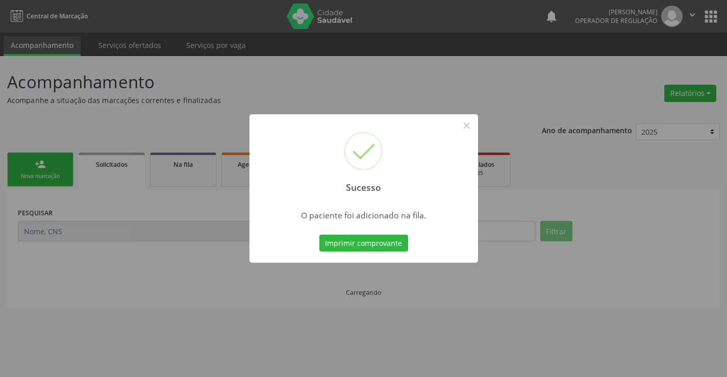
scroll to position [0, 0]
click at [389, 246] on button "Imprimir comprovante" at bounding box center [363, 243] width 89 height 17
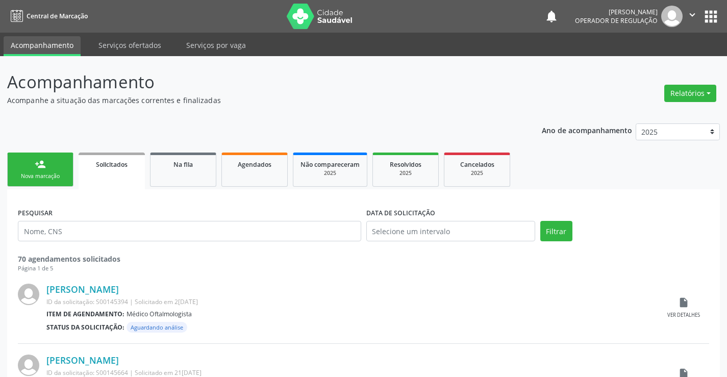
click at [41, 170] on link "person_add Nova marcação" at bounding box center [40, 170] width 66 height 34
